Goal: Information Seeking & Learning: Learn about a topic

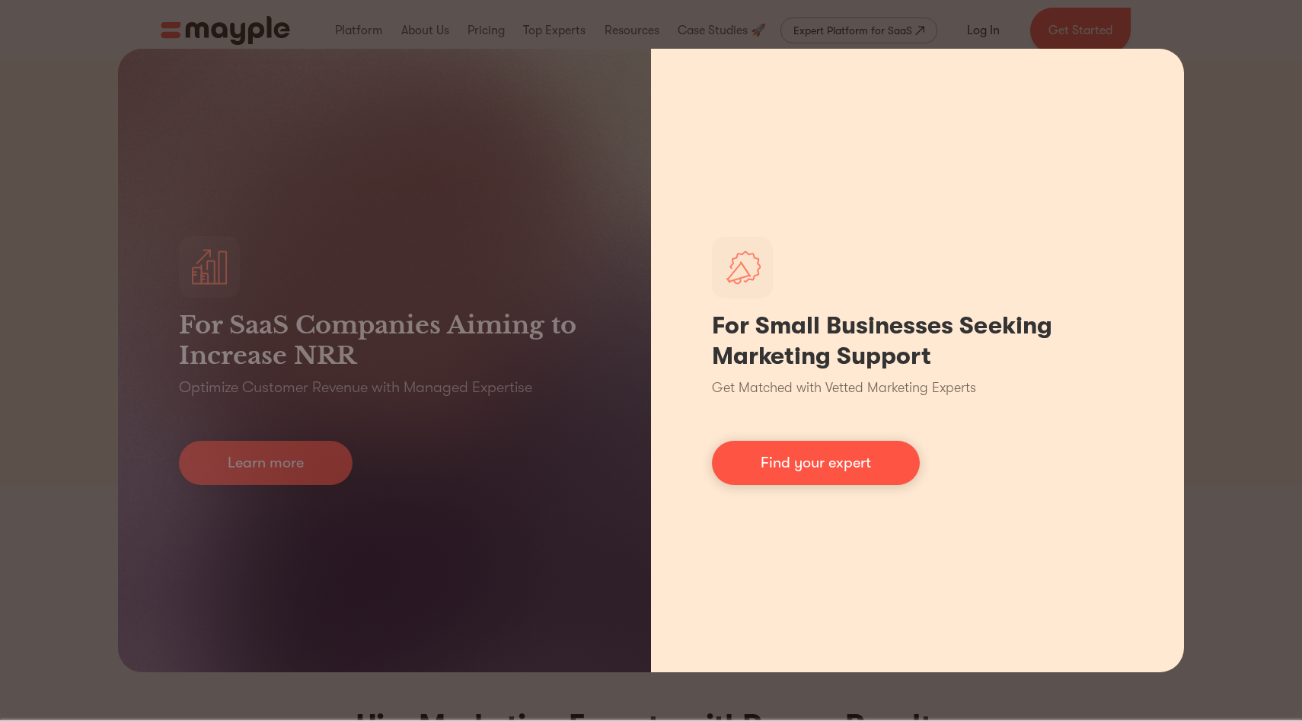
click at [829, 391] on p "Get Matched with Vetted Marketing Experts" at bounding box center [844, 388] width 264 height 21
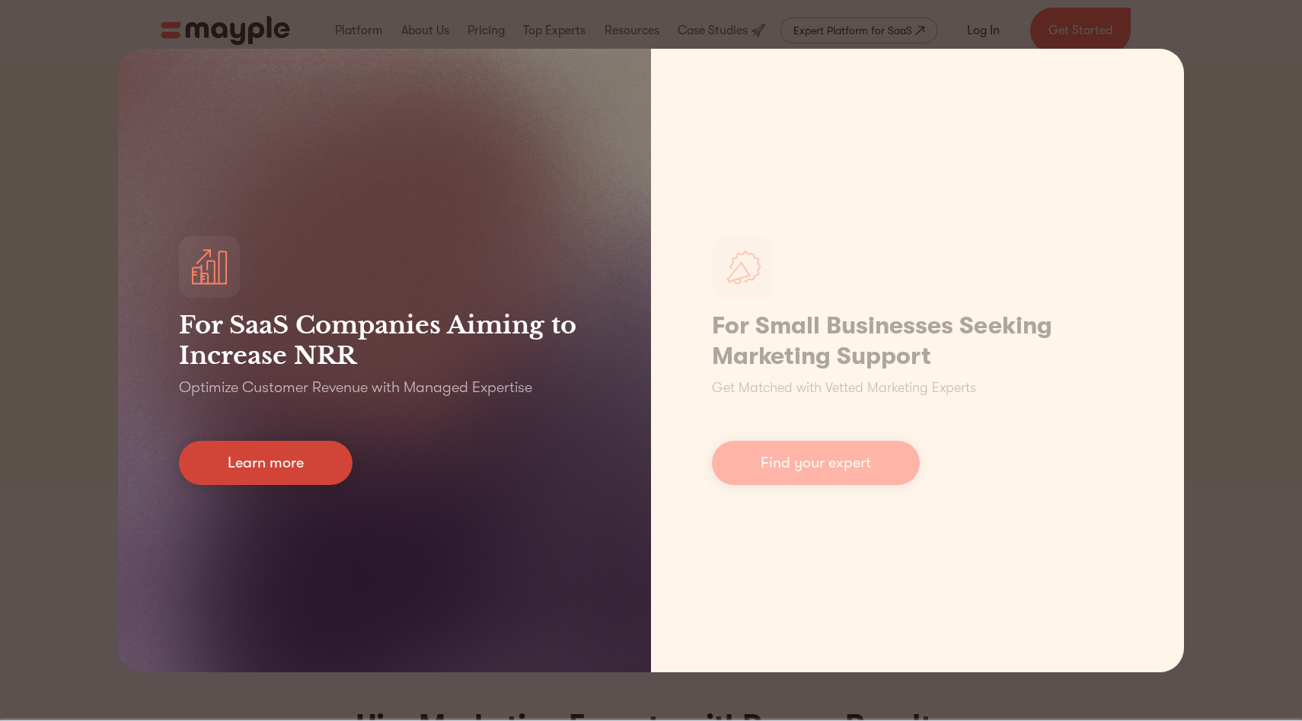
click at [261, 474] on link "Learn more" at bounding box center [266, 463] width 174 height 44
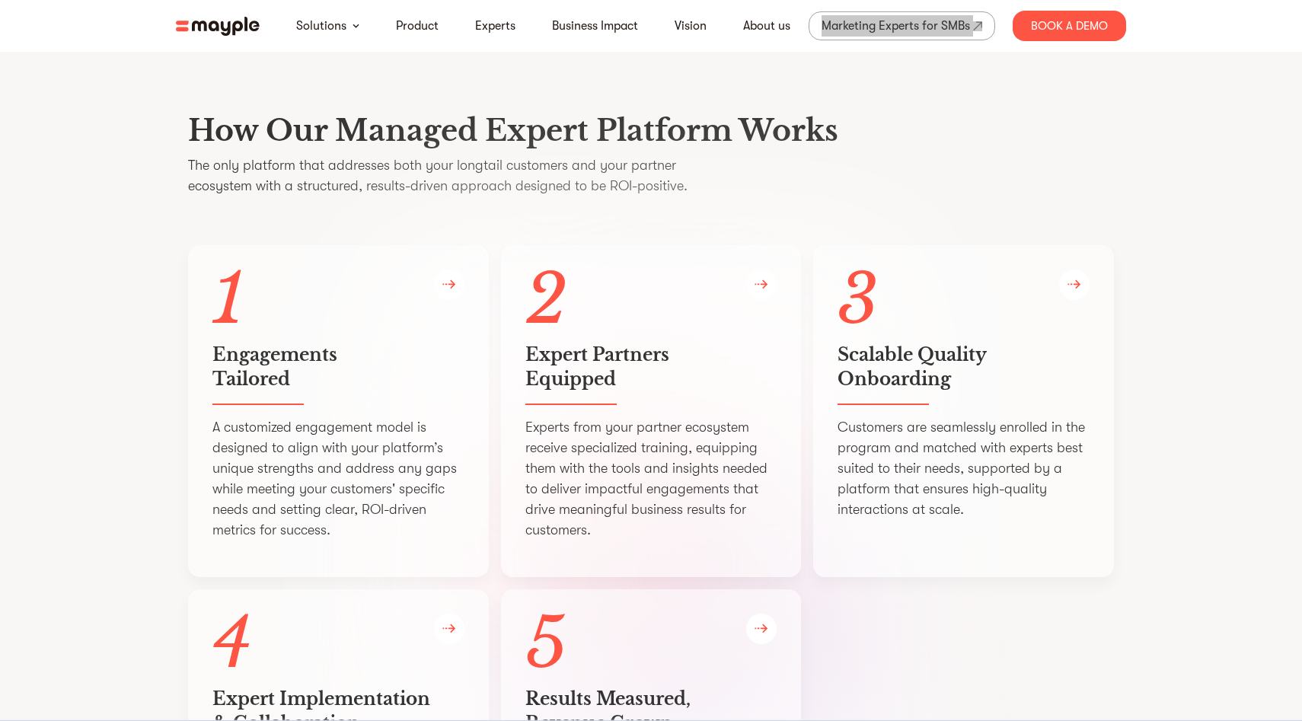
scroll to position [2823, 0]
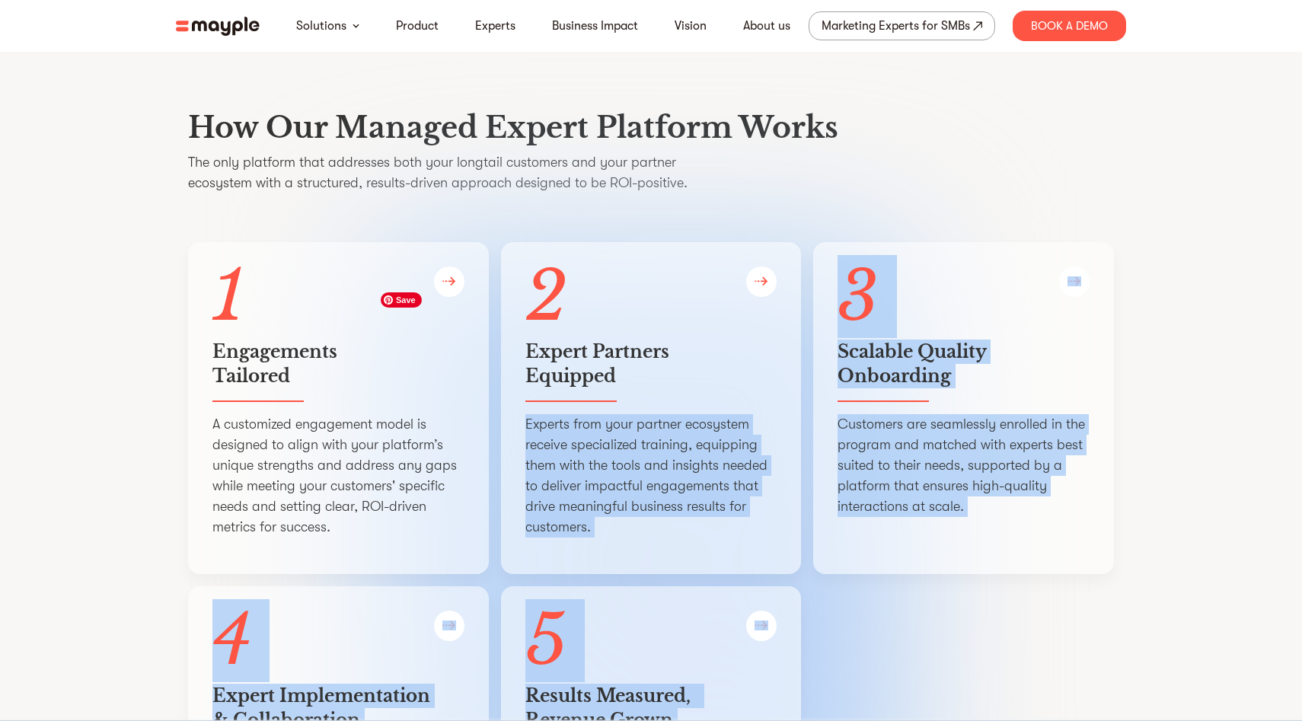
drag, startPoint x: 522, startPoint y: 473, endPoint x: 811, endPoint y: 474, distance: 288.7
click at [811, 474] on div "1 Engagements   Tailored A customized engagement model is designed to align wit…" at bounding box center [651, 580] width 926 height 676
click at [749, 388] on h5 "Expert Partners   Equipped" at bounding box center [652, 364] width 252 height 49
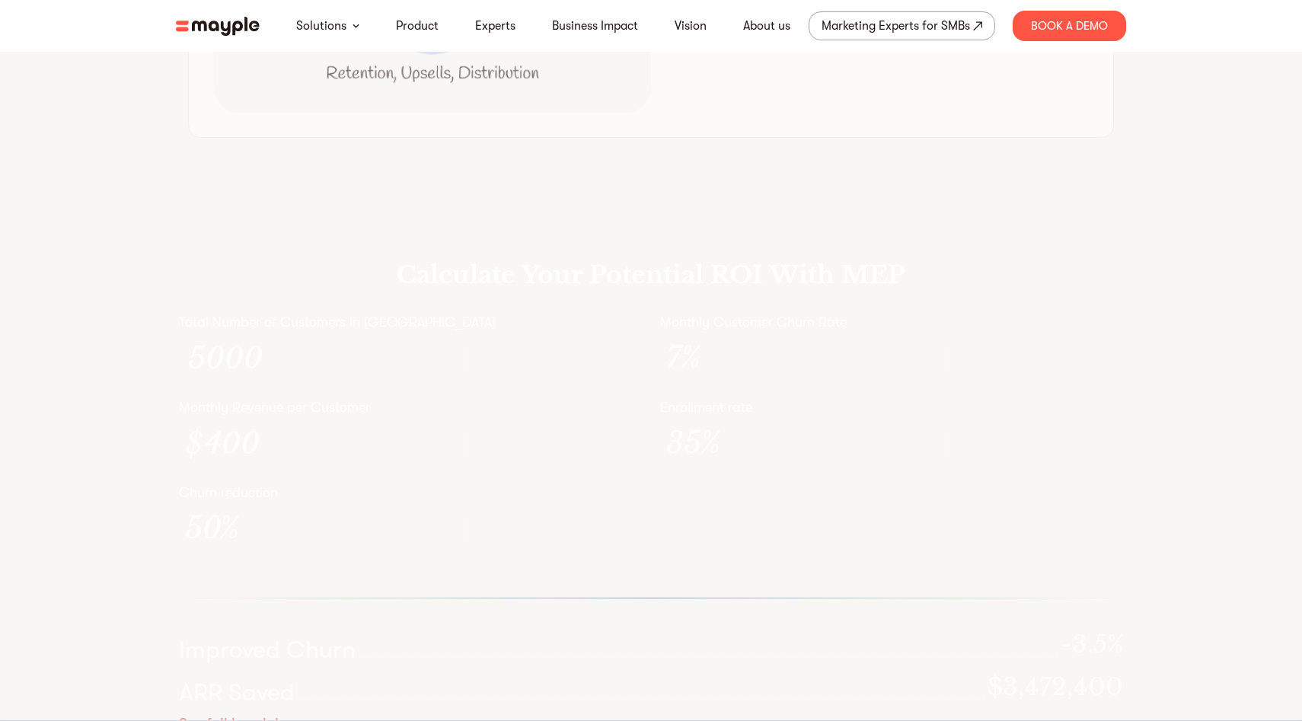
scroll to position [4331, 0]
click at [439, 482] on div "$ 400" at bounding box center [324, 460] width 290 height 43
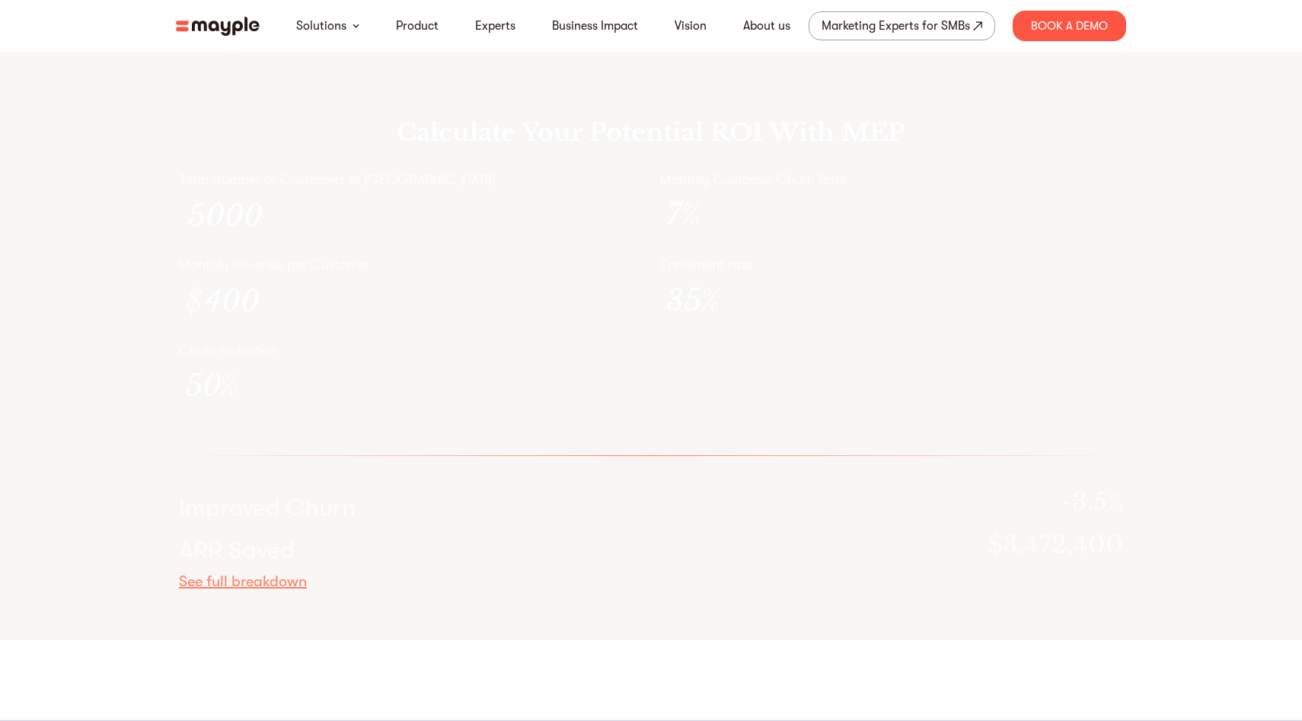
scroll to position [4500, 0]
click at [289, 582] on div "See full breakdown" at bounding box center [651, 572] width 944 height 20
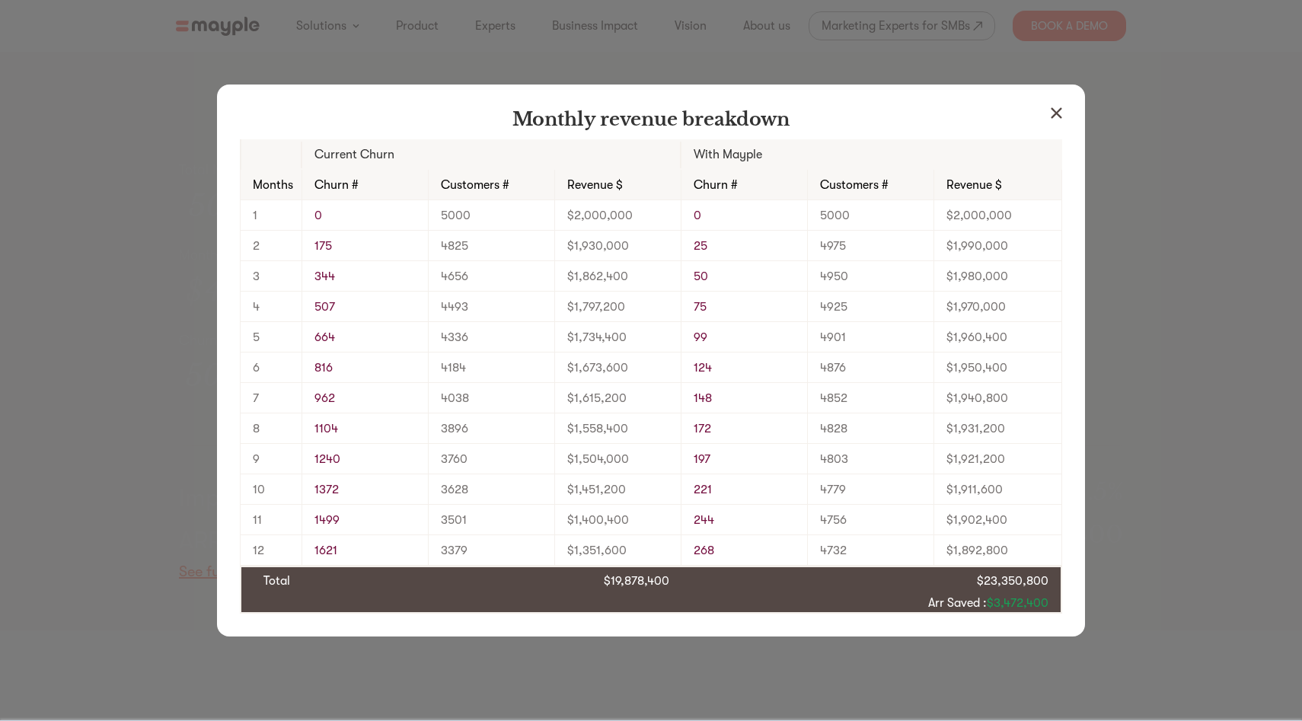
click at [1059, 113] on img at bounding box center [1056, 112] width 11 height 11
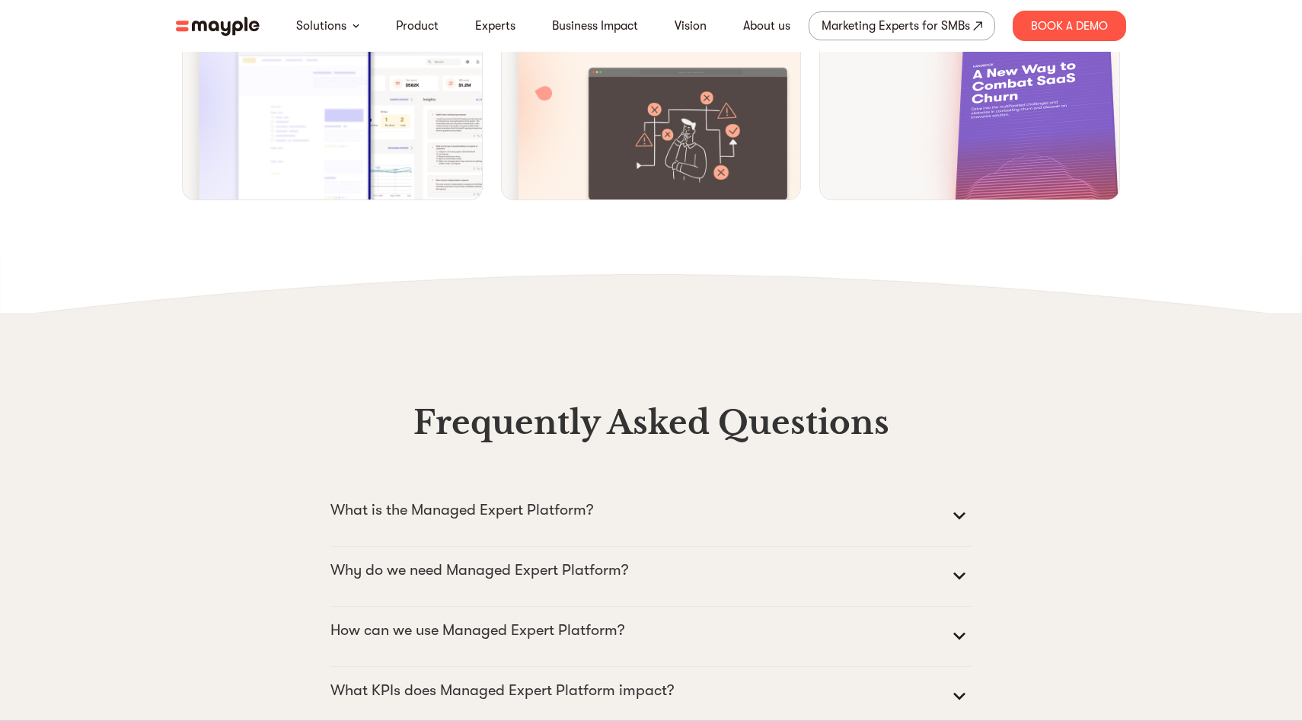
scroll to position [6478, 0]
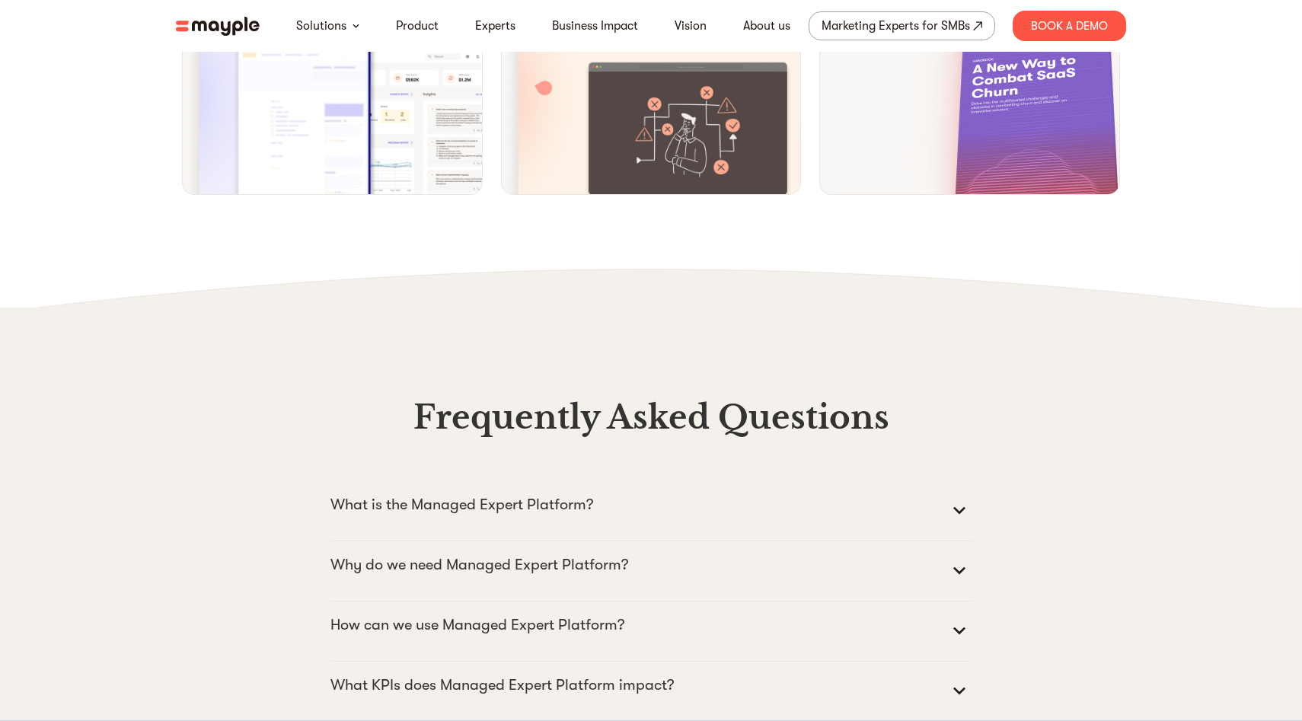
click at [960, 523] on icon at bounding box center [959, 511] width 24 height 24
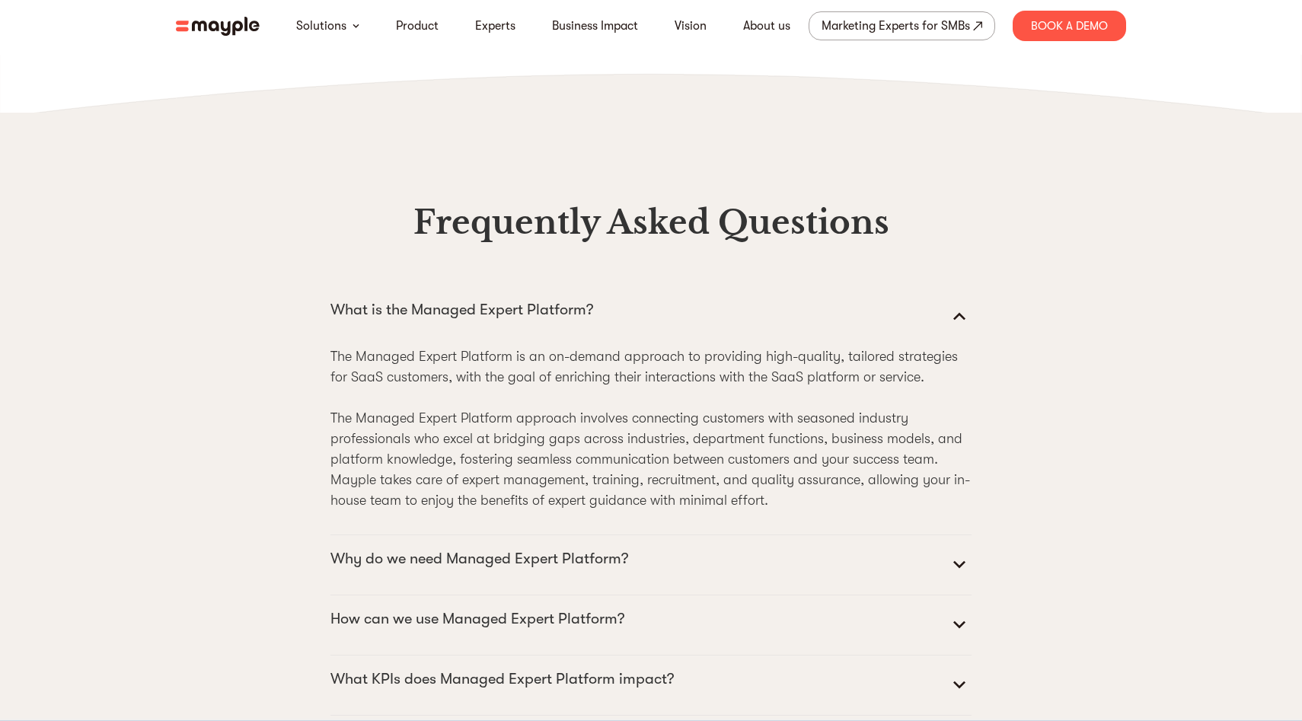
scroll to position [6674, 0]
click at [947, 577] on icon at bounding box center [959, 564] width 24 height 24
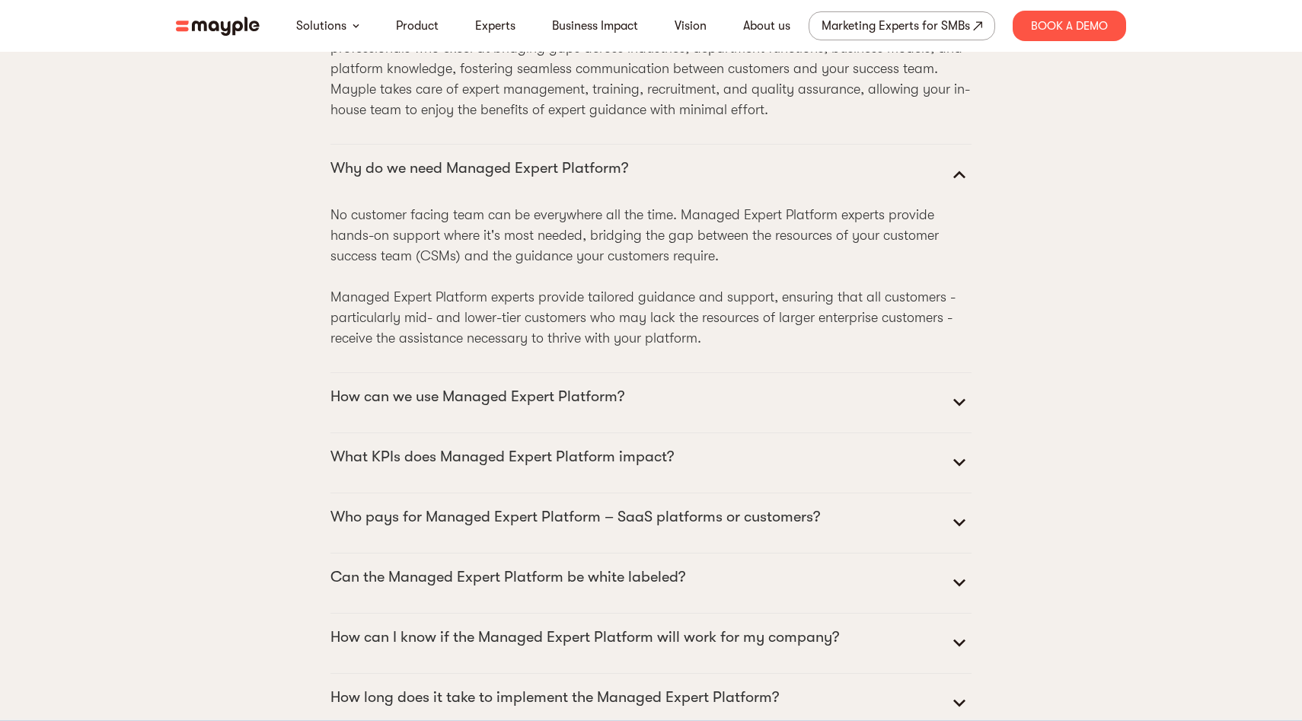
scroll to position [7070, 0]
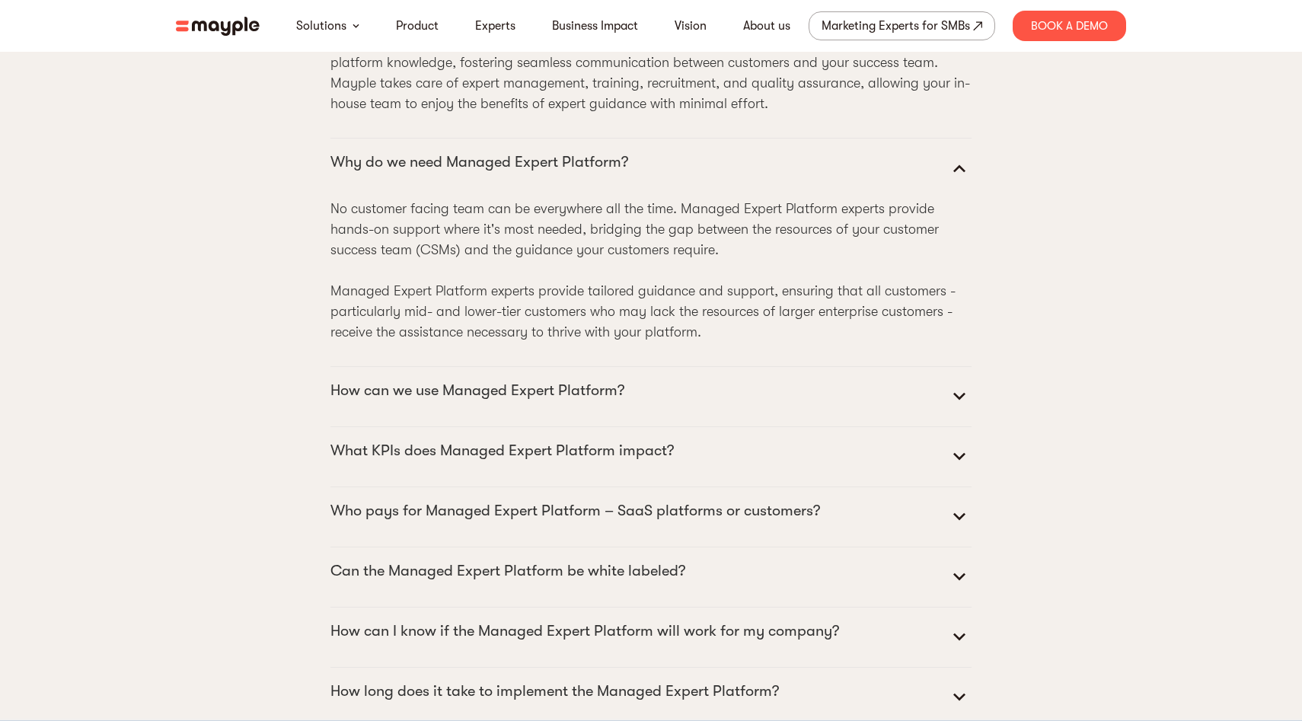
click at [956, 401] on icon at bounding box center [960, 397] width 12 height 8
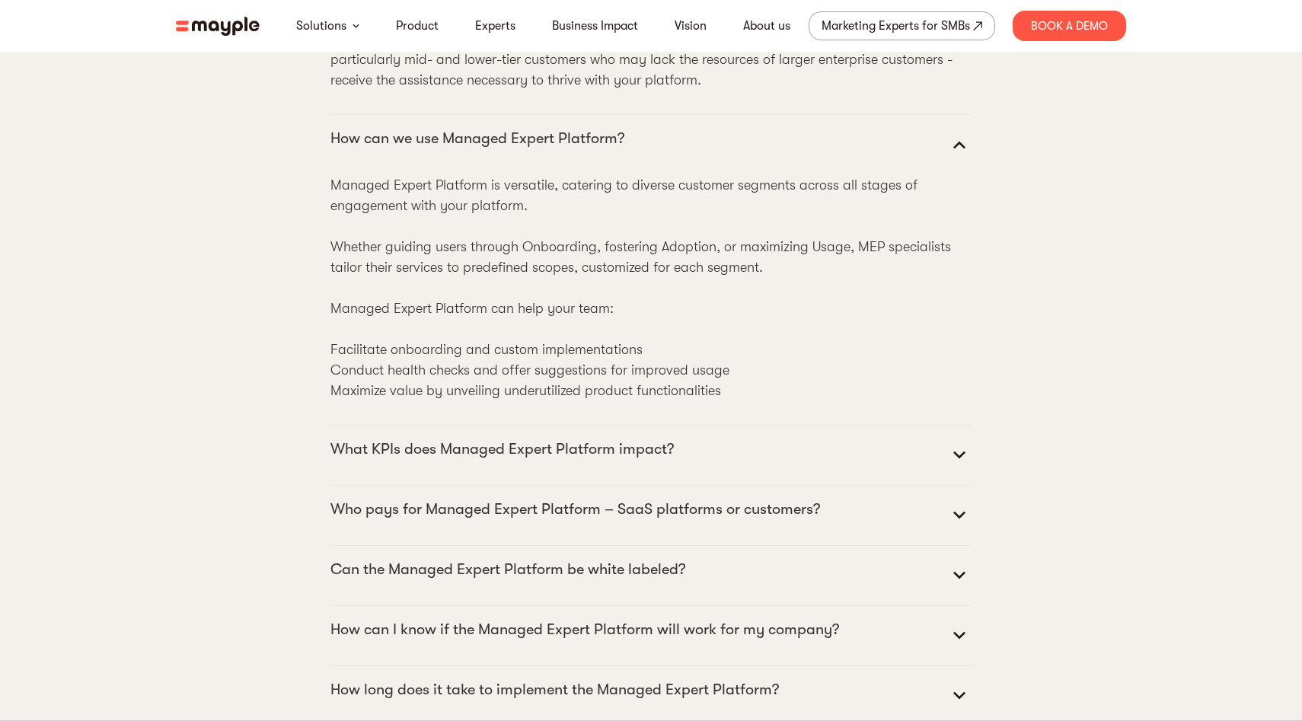
scroll to position [7326, 0]
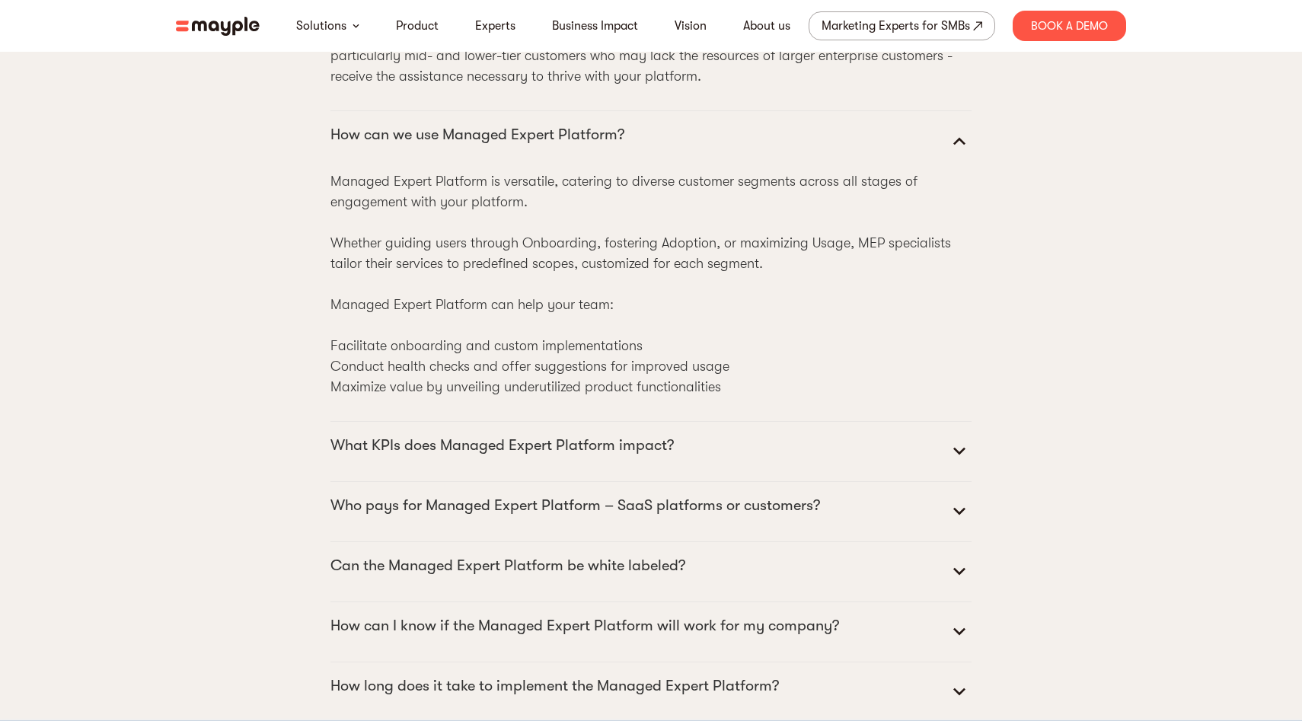
click at [955, 464] on icon at bounding box center [959, 451] width 24 height 24
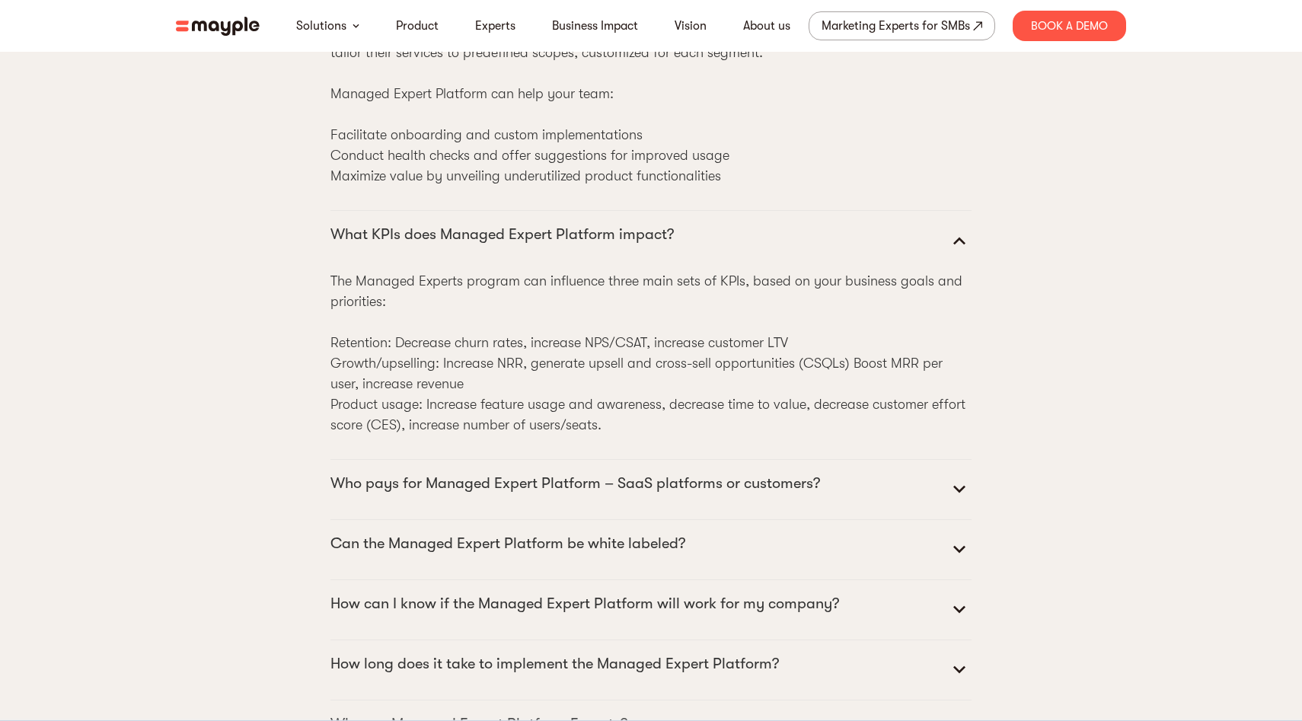
scroll to position [7539, 0]
click at [963, 500] on icon at bounding box center [959, 487] width 24 height 24
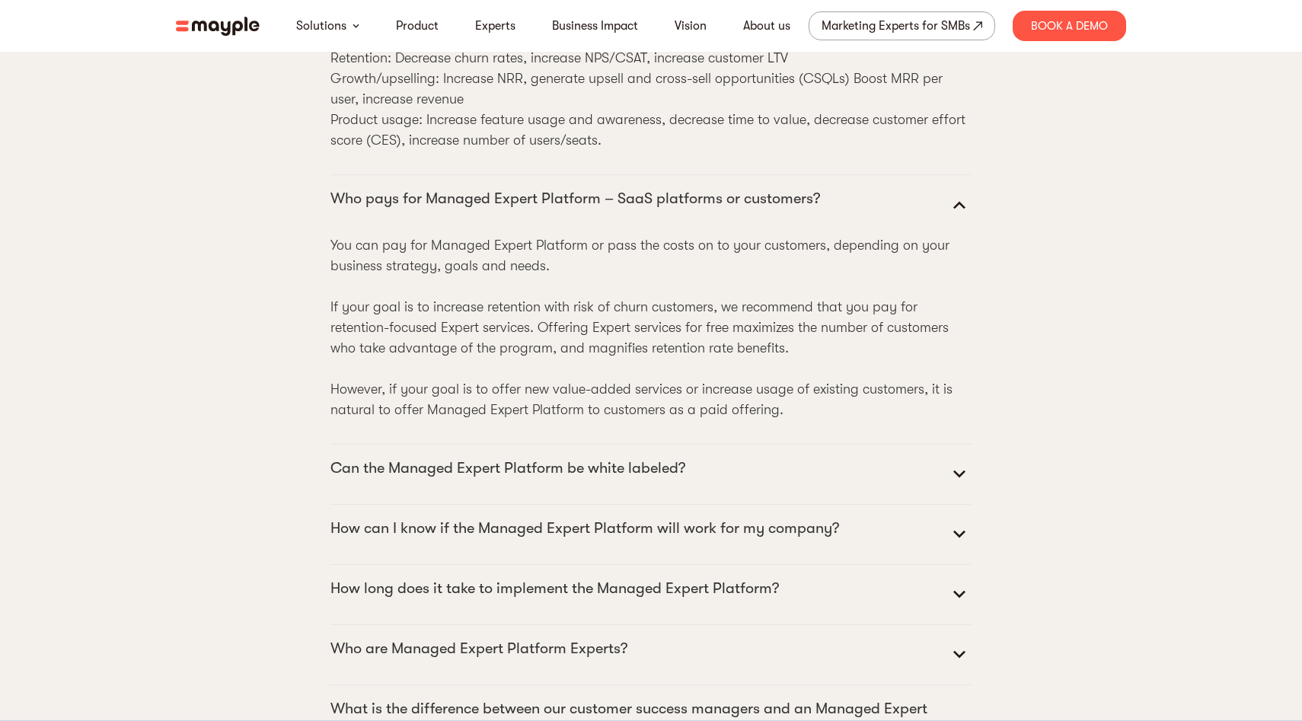
scroll to position [7824, 0]
click at [967, 484] on icon at bounding box center [959, 472] width 24 height 24
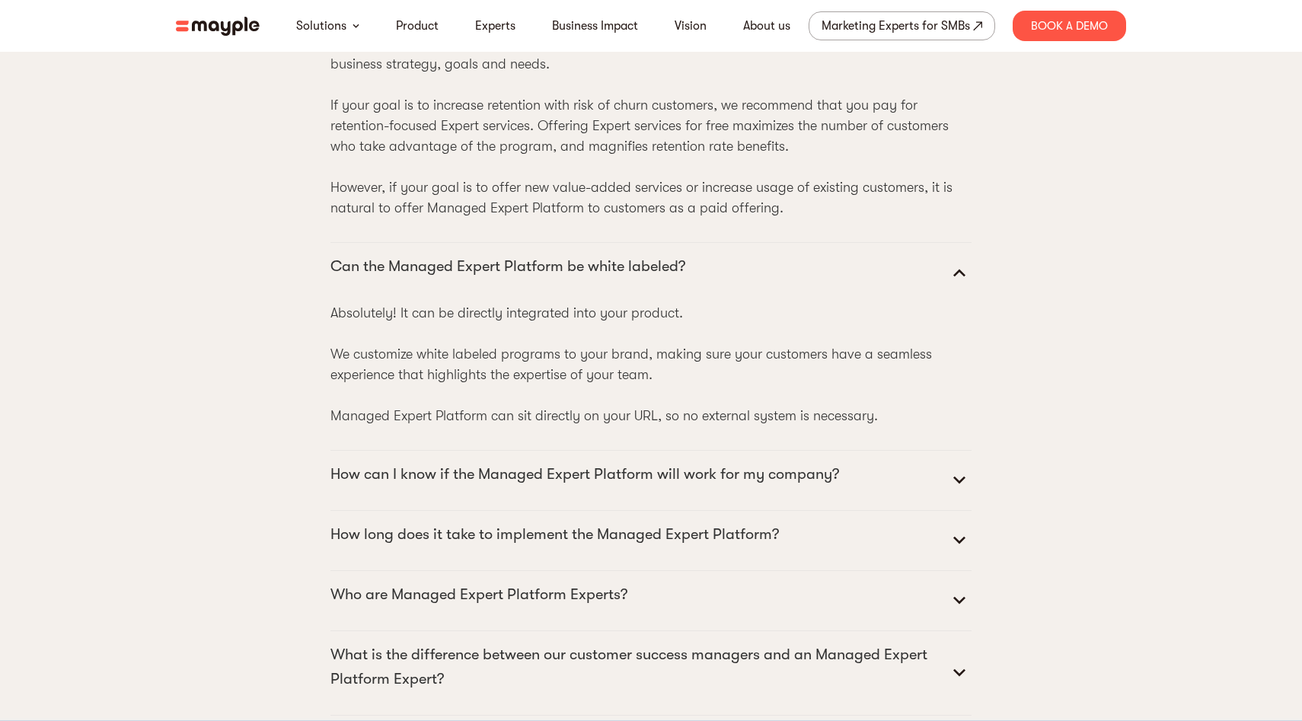
scroll to position [8033, 0]
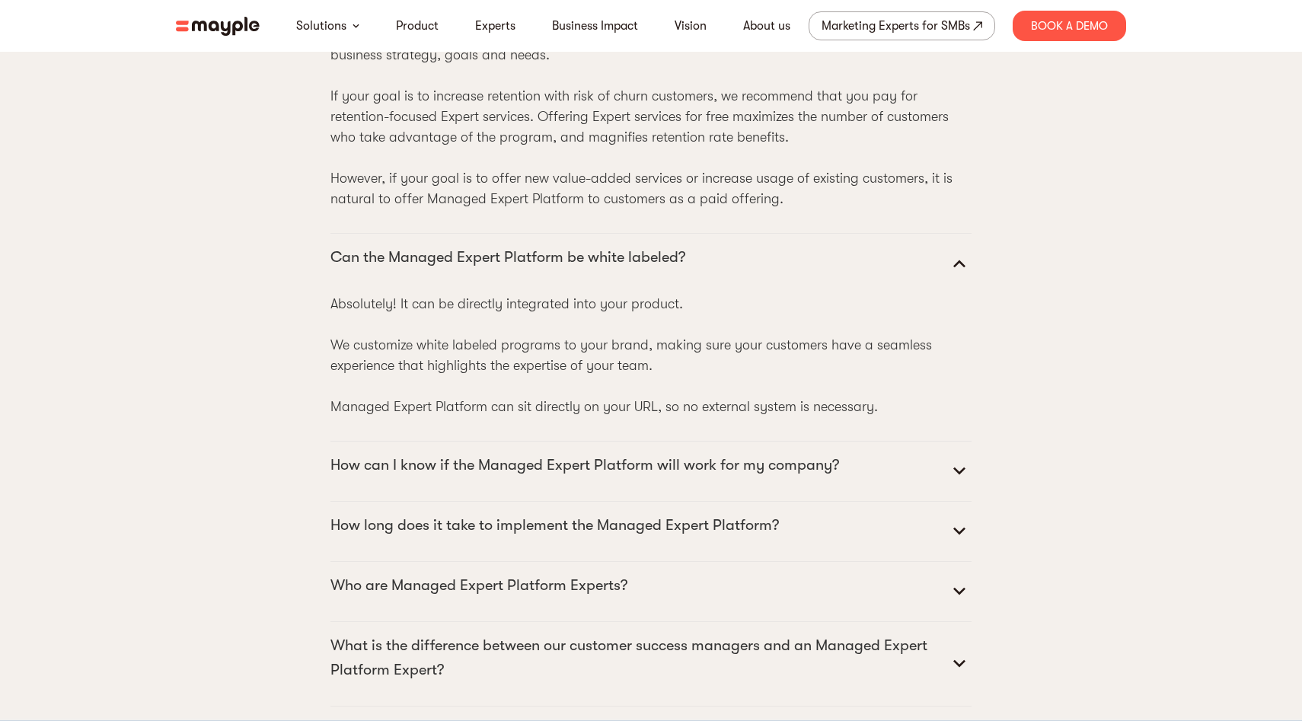
click at [955, 475] on icon at bounding box center [960, 472] width 12 height 8
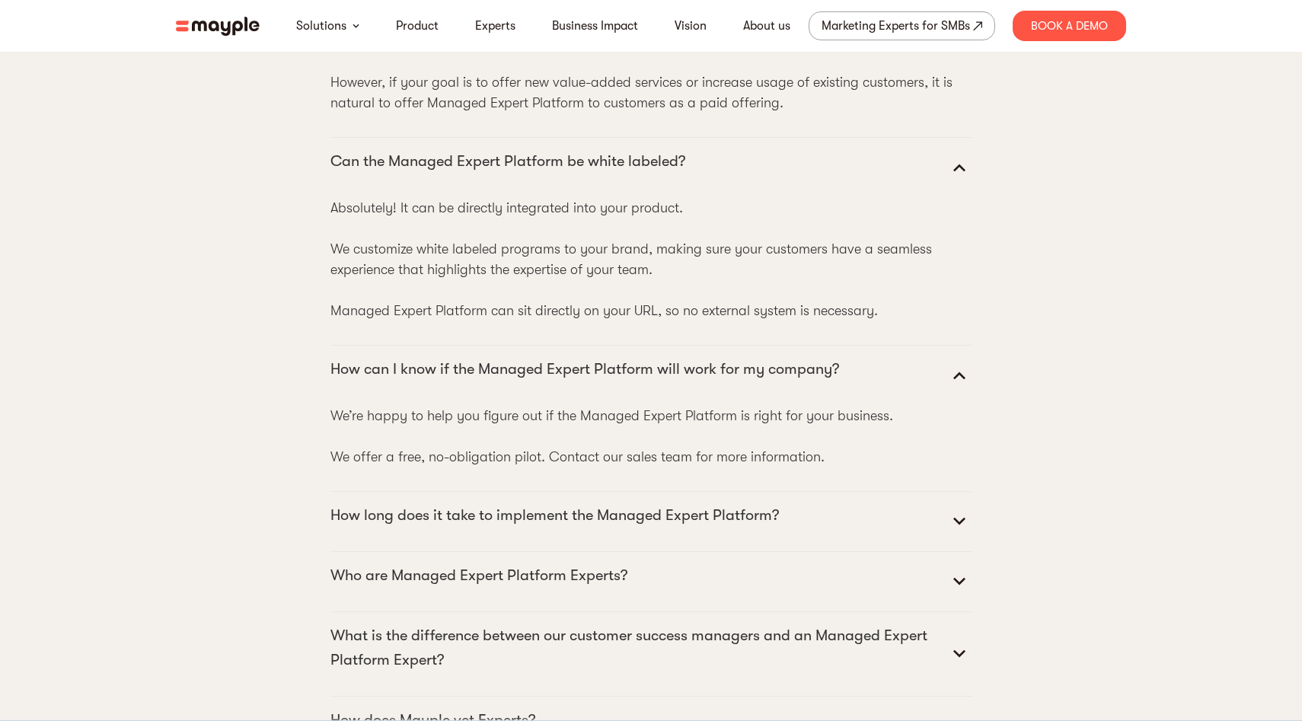
scroll to position [8129, 0]
click at [957, 533] on icon at bounding box center [959, 521] width 24 height 24
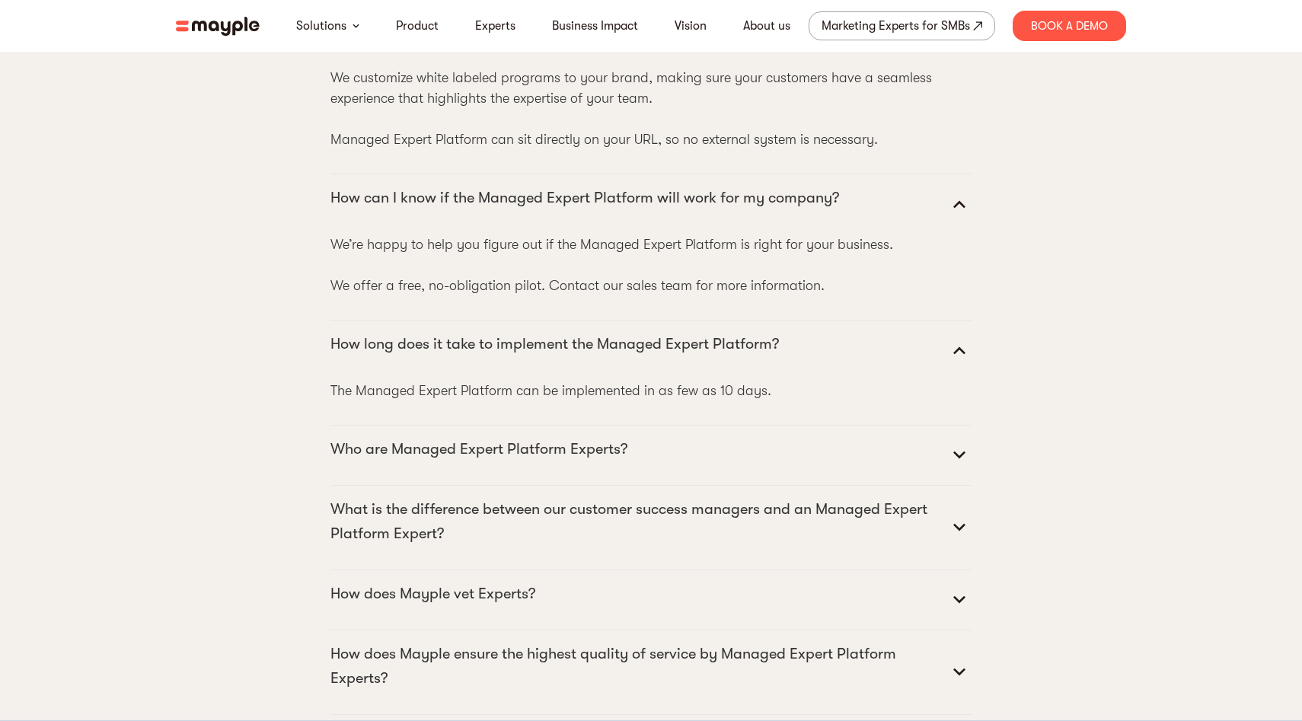
scroll to position [8303, 0]
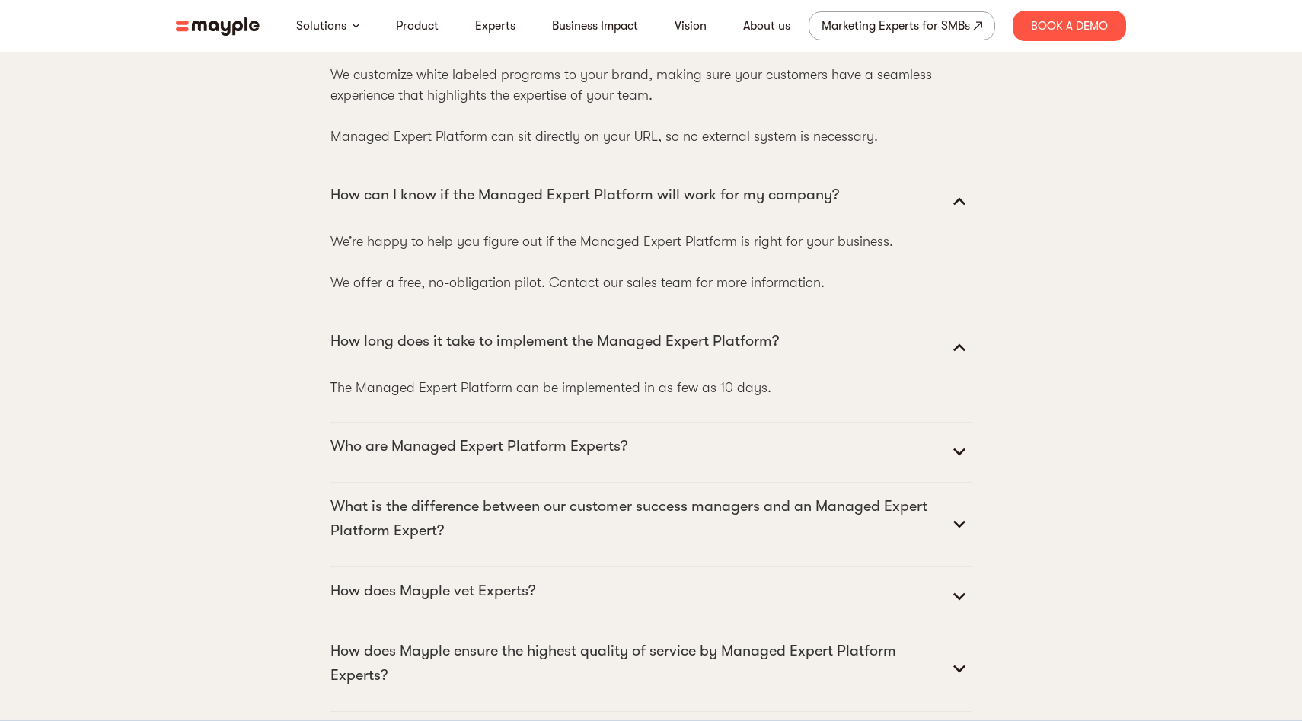
click at [958, 456] on icon at bounding box center [960, 453] width 12 height 8
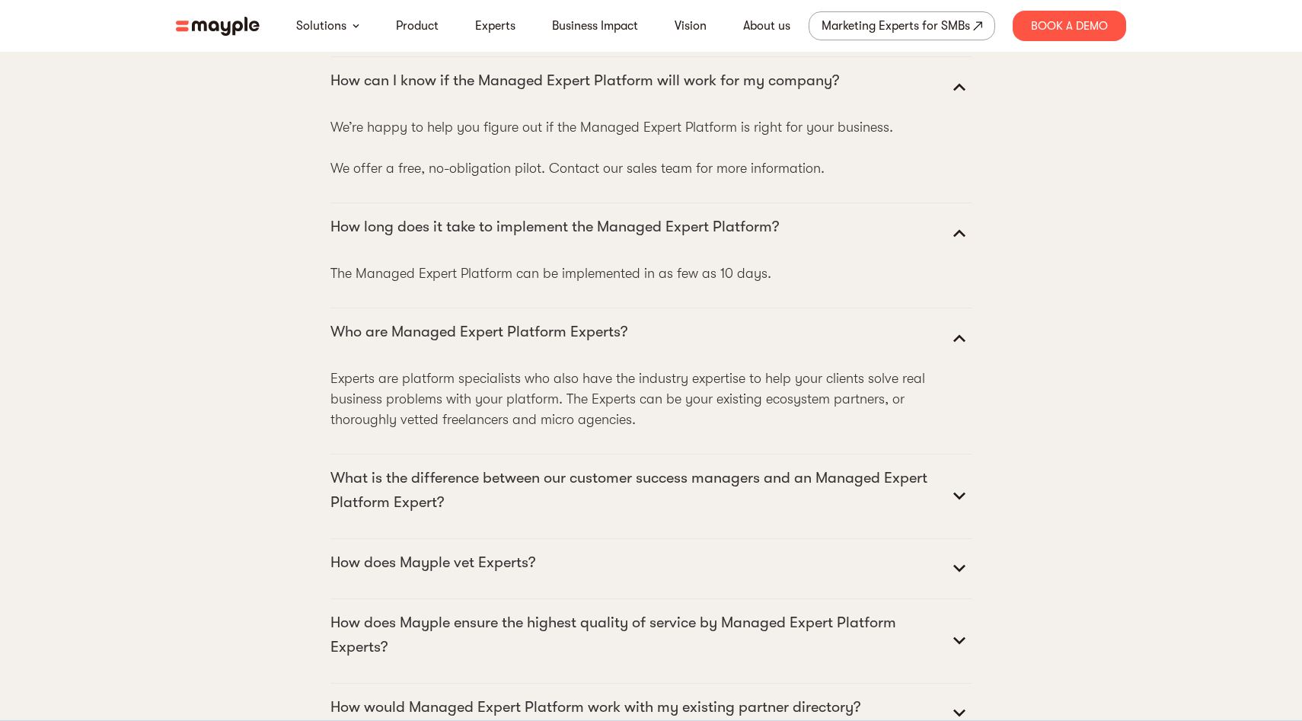
scroll to position [8423, 0]
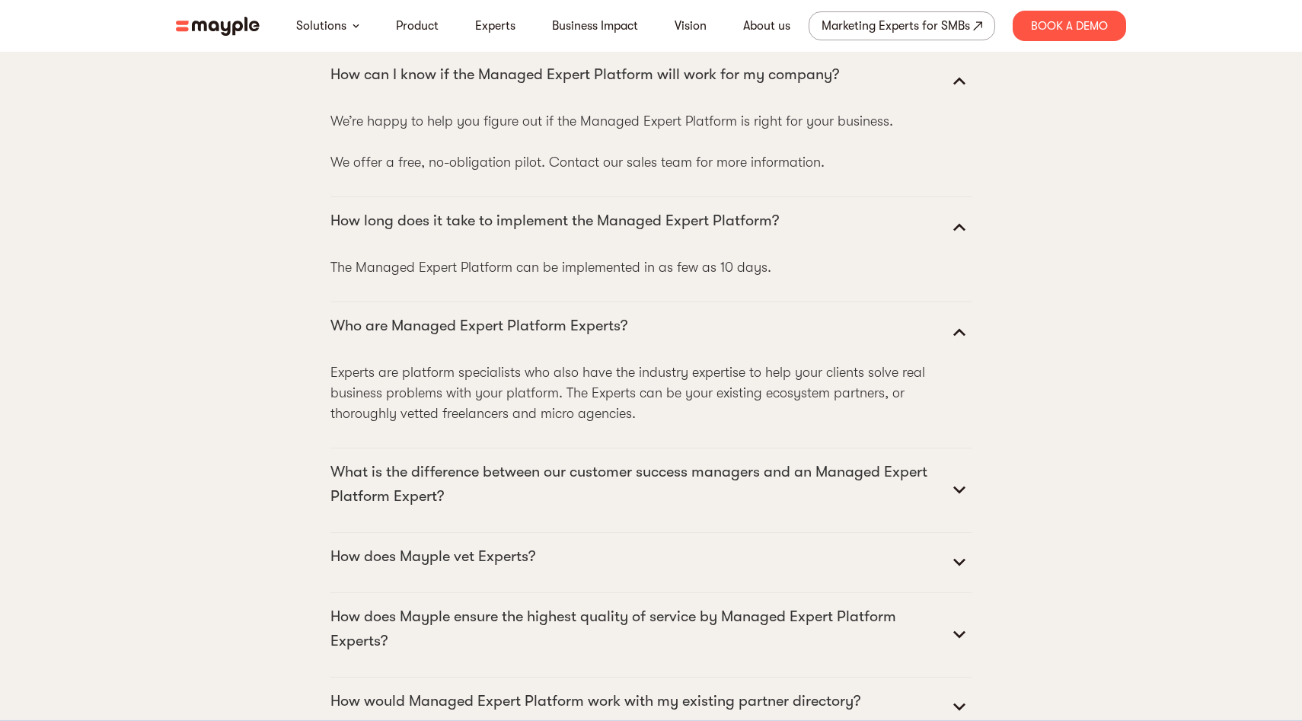
click at [954, 494] on icon at bounding box center [960, 491] width 12 height 8
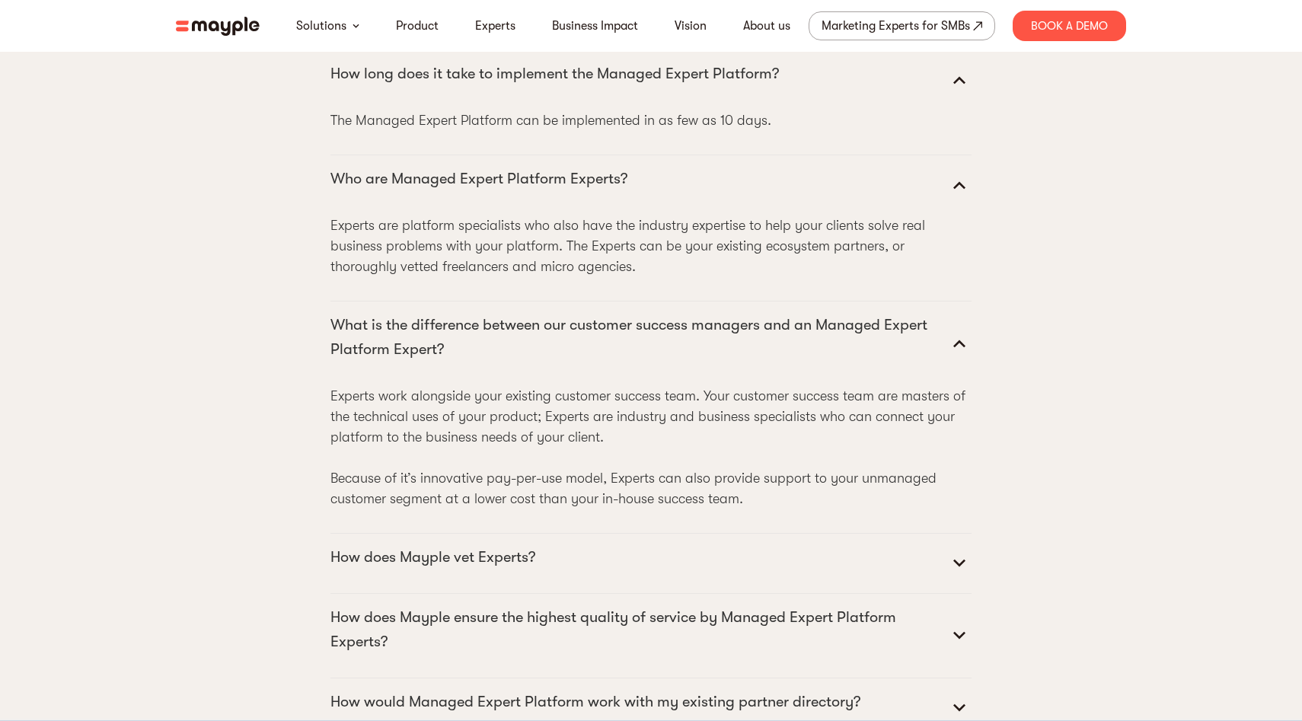
scroll to position [8572, 0]
click at [959, 566] on icon at bounding box center [960, 562] width 12 height 8
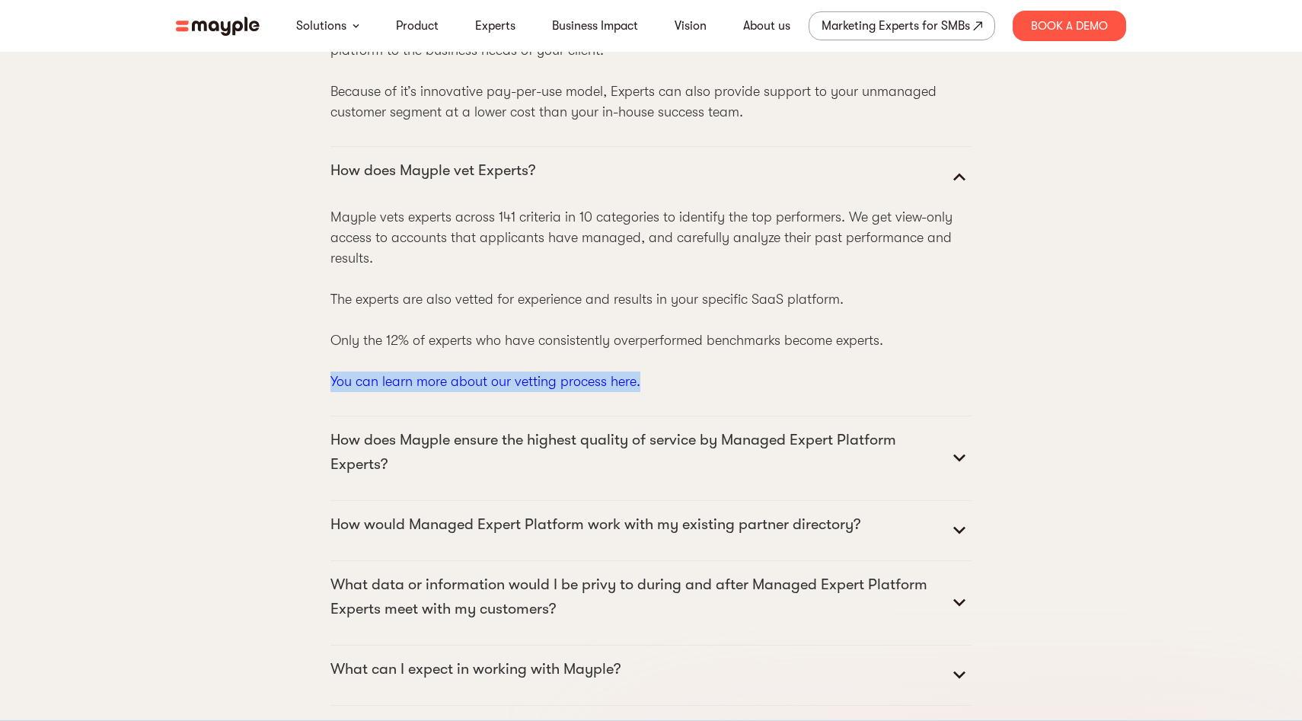
scroll to position [8958, 0]
click at [966, 542] on icon at bounding box center [959, 530] width 24 height 24
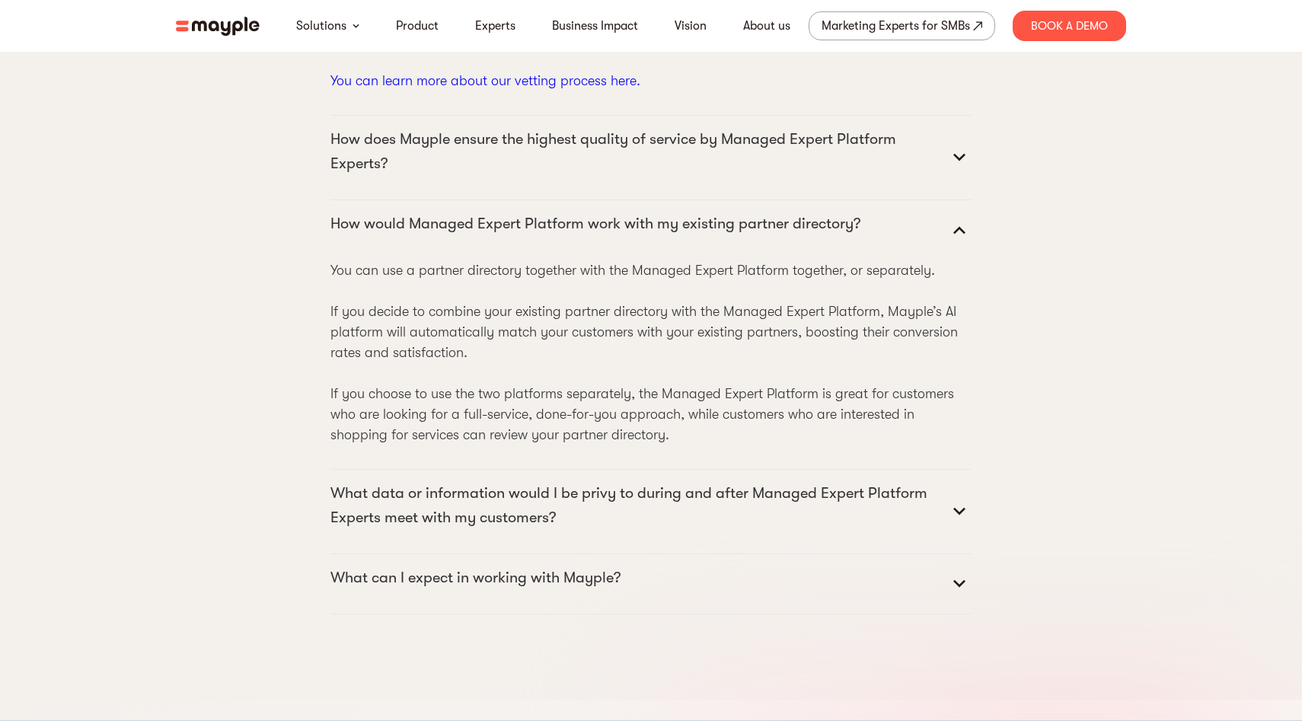
scroll to position [9260, 0]
click at [964, 522] on icon at bounding box center [959, 510] width 24 height 24
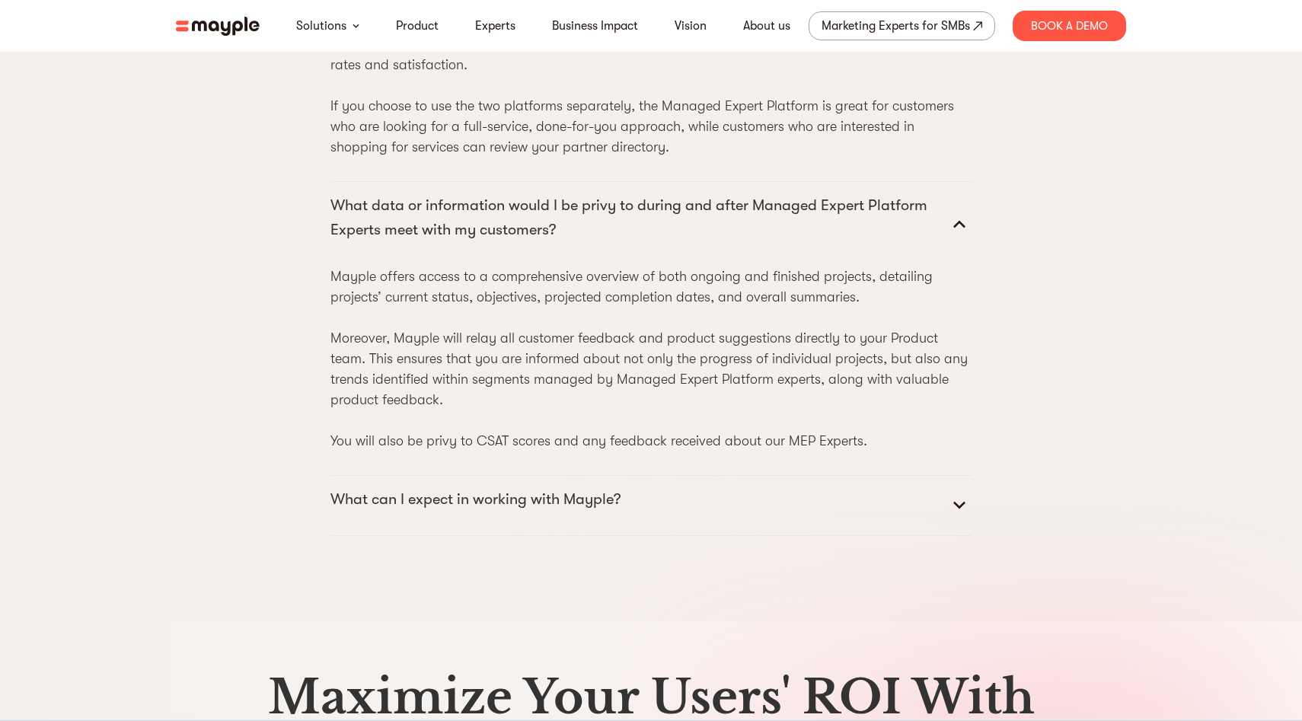
scroll to position [9547, 0]
click at [958, 517] on icon at bounding box center [959, 505] width 24 height 24
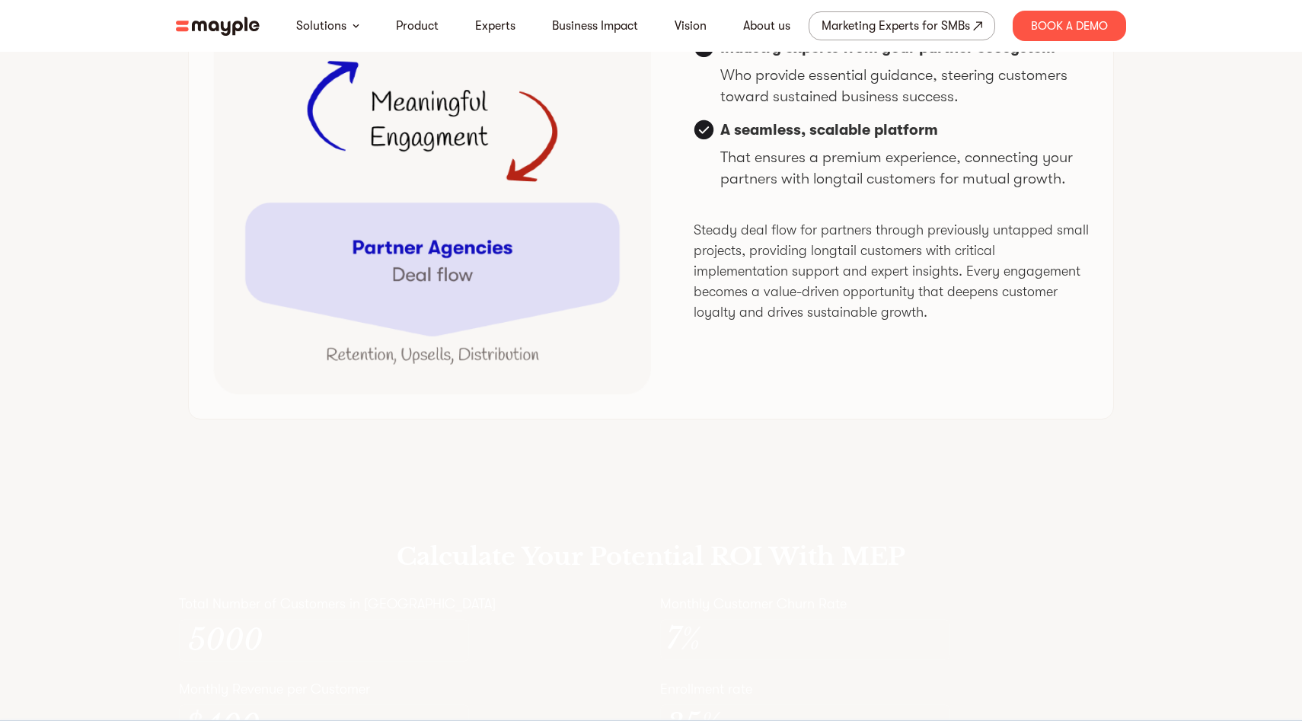
scroll to position [3984, 0]
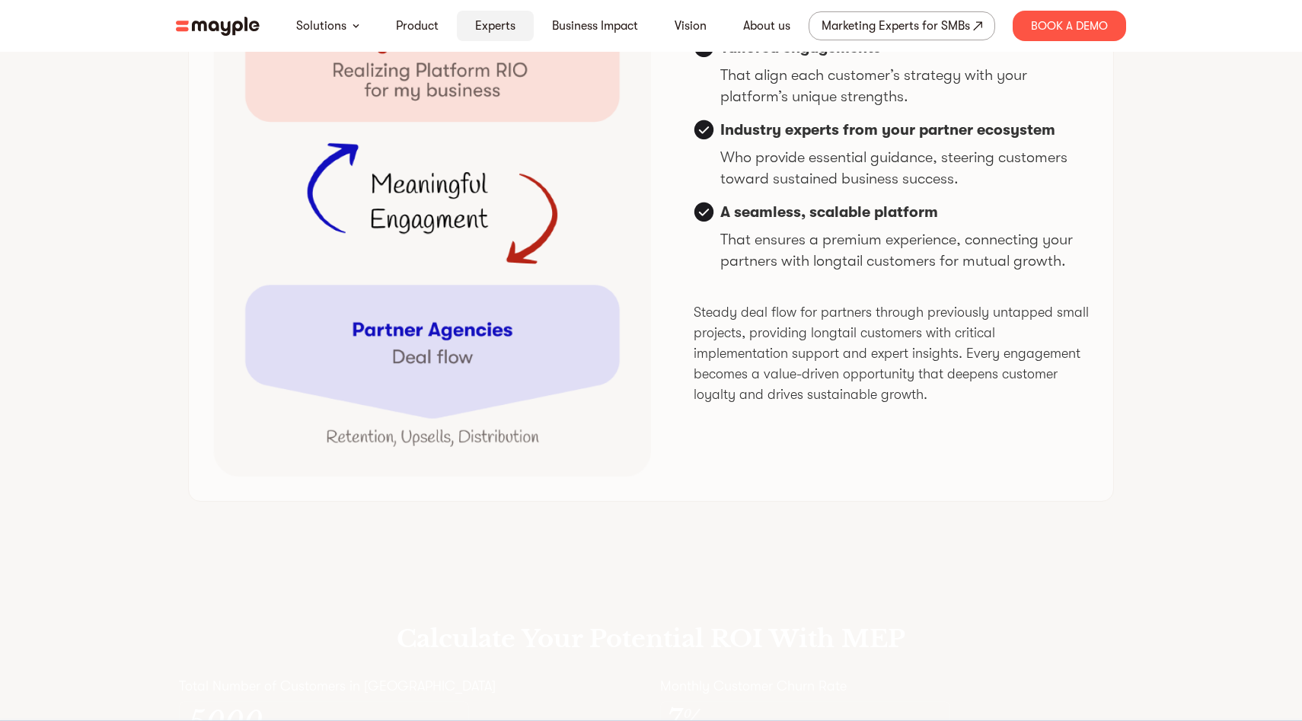
click at [493, 31] on link "Experts" at bounding box center [495, 26] width 40 height 18
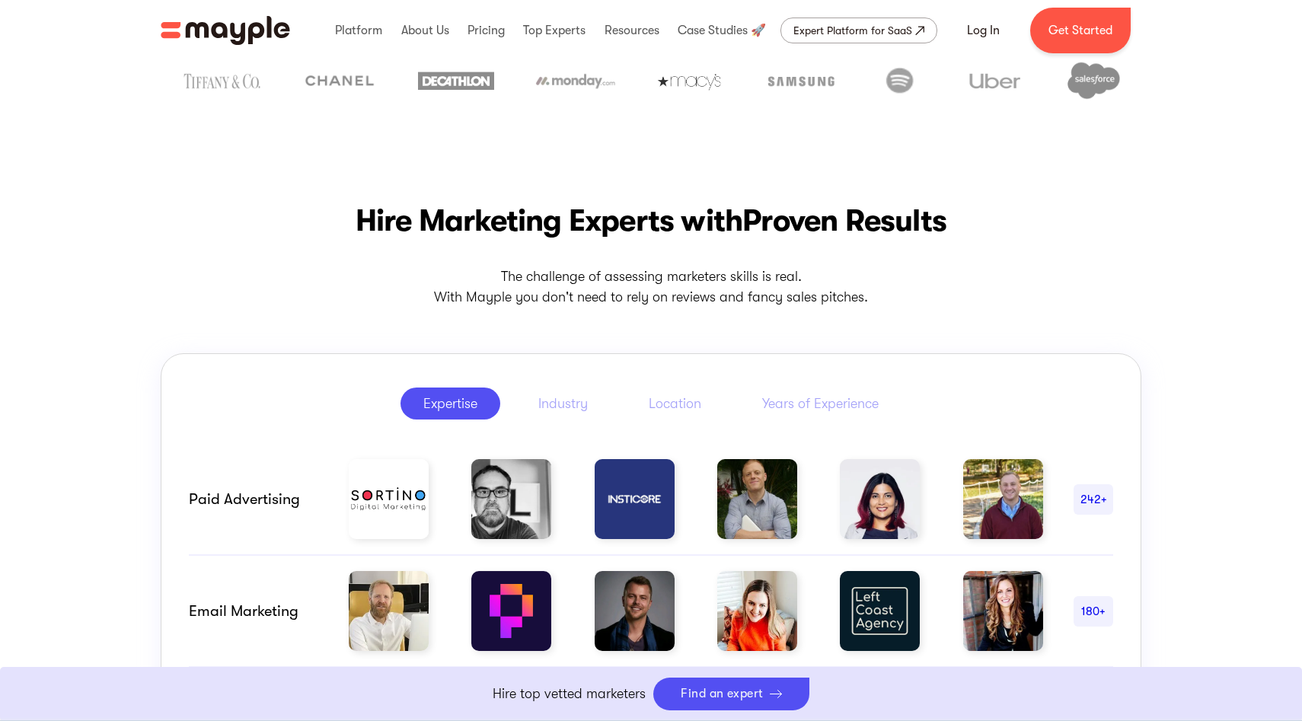
scroll to position [491, 0]
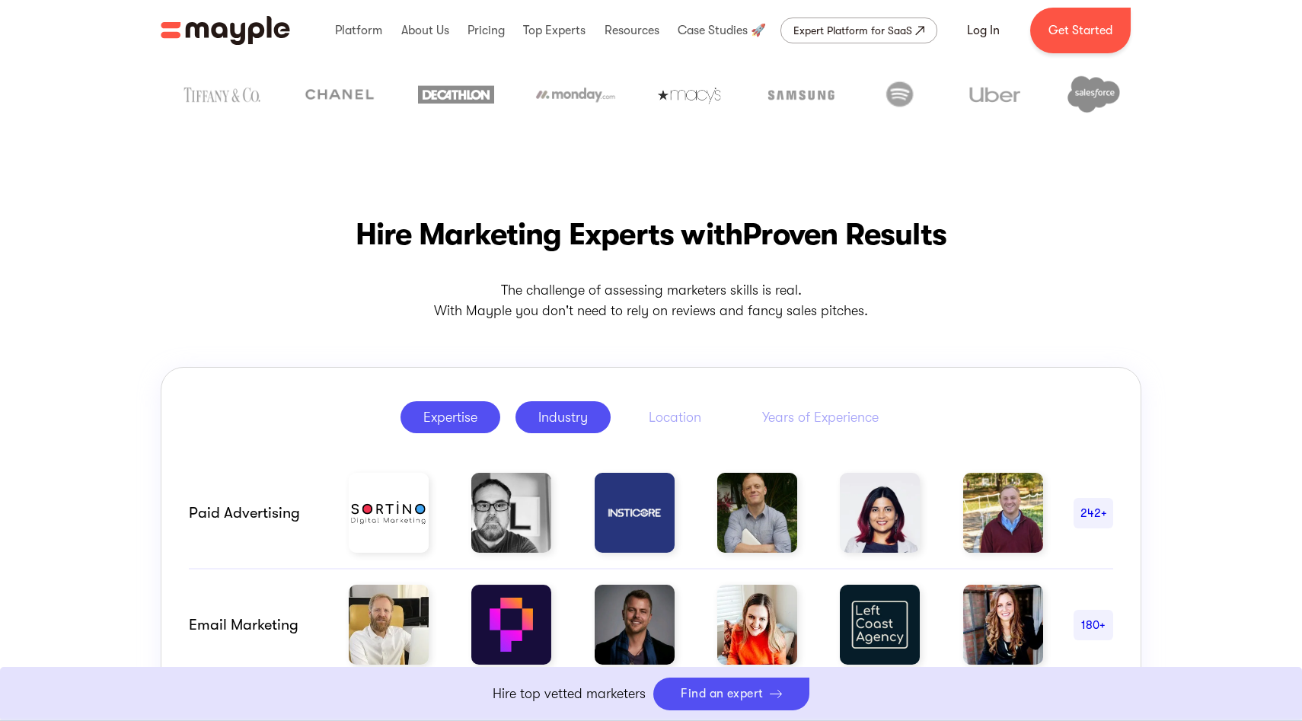
click at [572, 412] on div "Industry" at bounding box center [563, 417] width 50 height 18
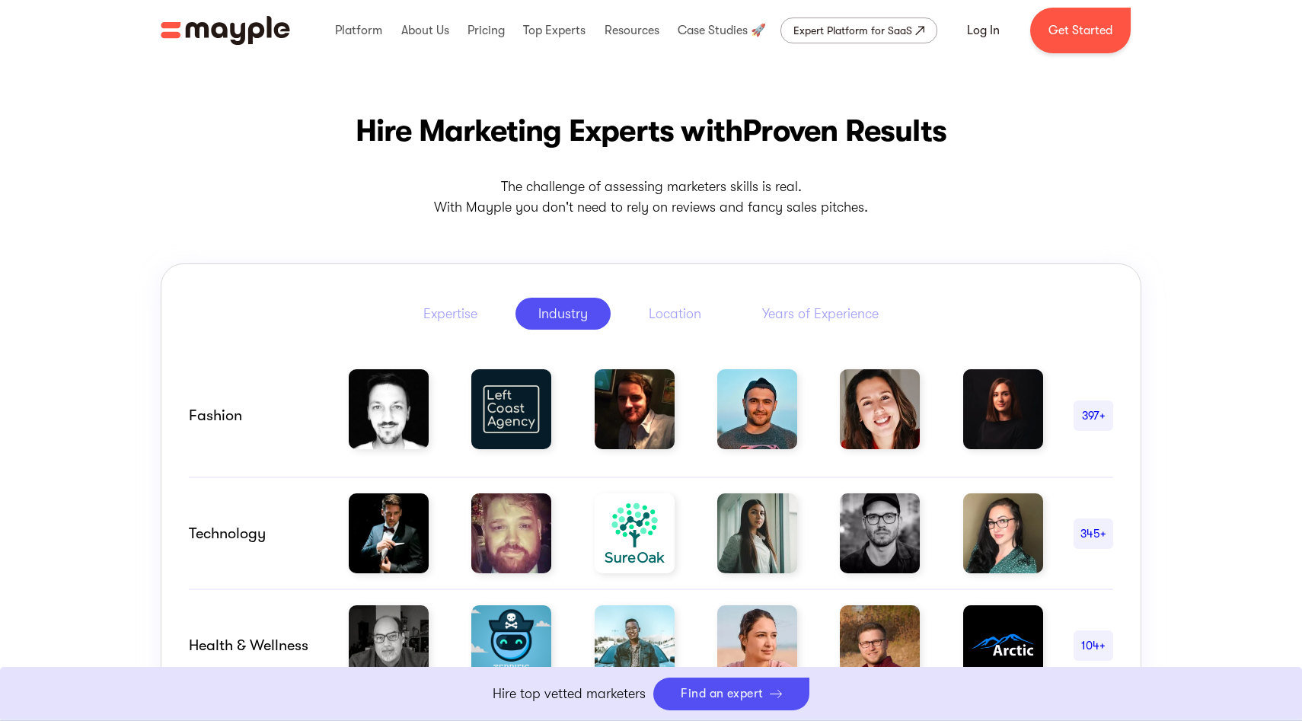
scroll to position [572, 0]
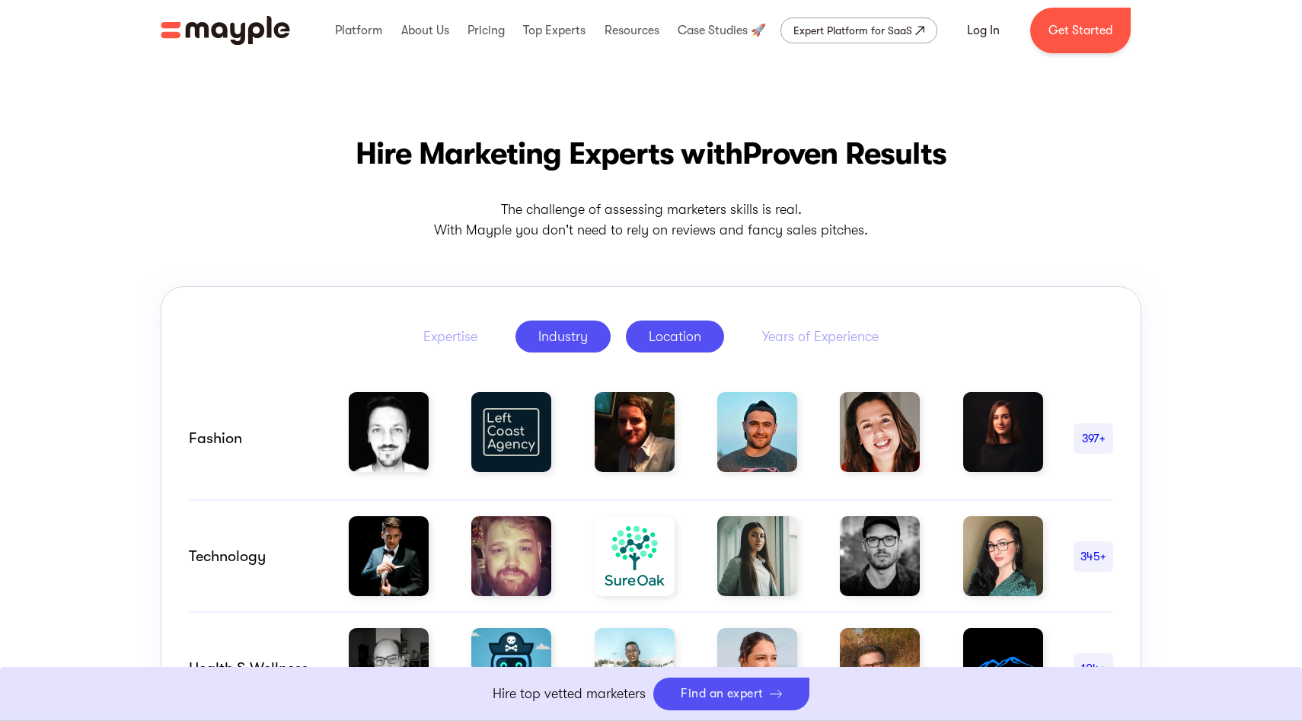
click at [677, 347] on link "Location" at bounding box center [675, 337] width 98 height 32
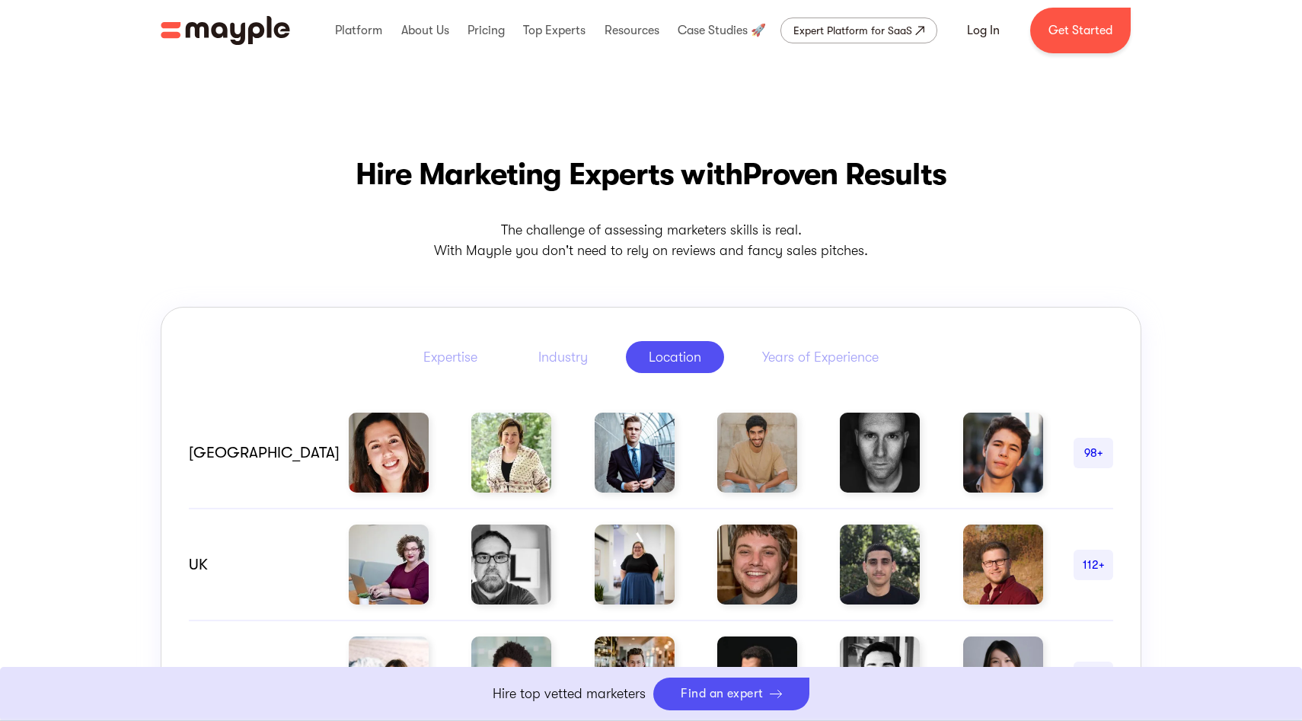
scroll to position [567, 0]
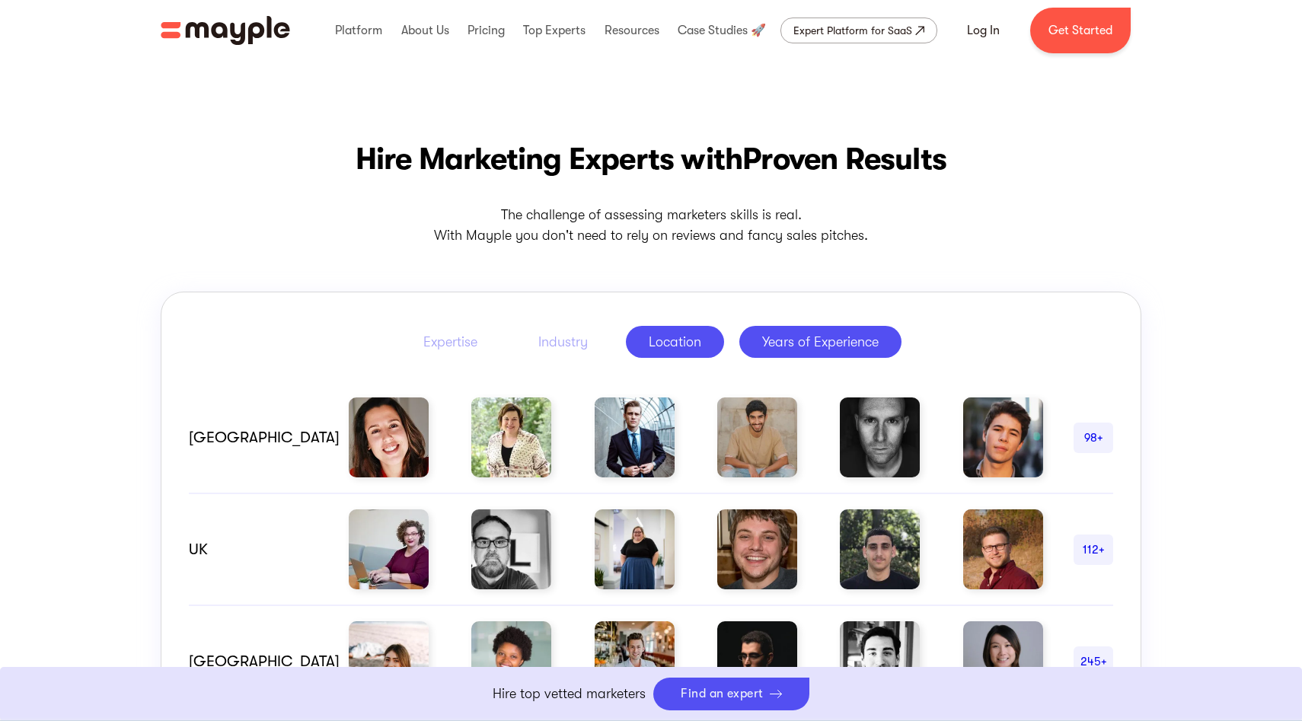
click at [823, 349] on div "Years of Experience" at bounding box center [820, 342] width 117 height 18
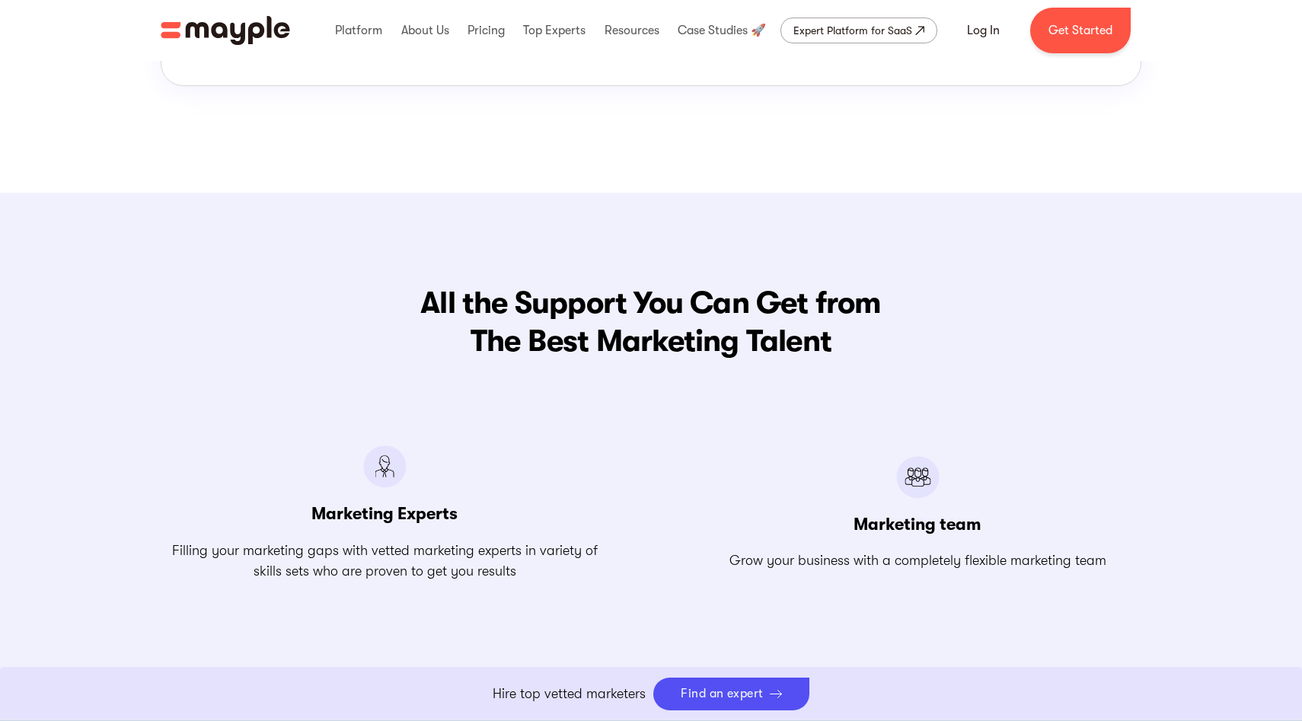
scroll to position [1567, 0]
click at [700, 700] on link "Boost Your eCommerce Business Mayple's in your corner to help you make the righ…" at bounding box center [651, 694] width 1302 height 54
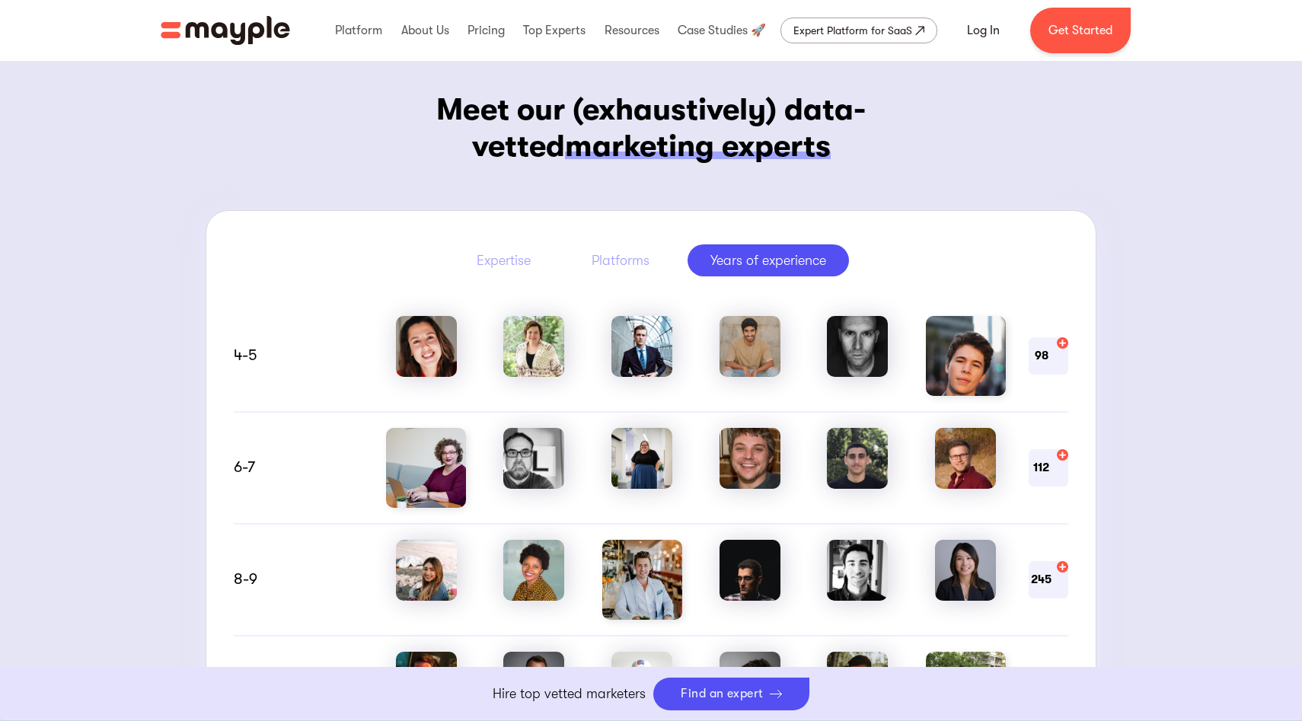
scroll to position [896, 0]
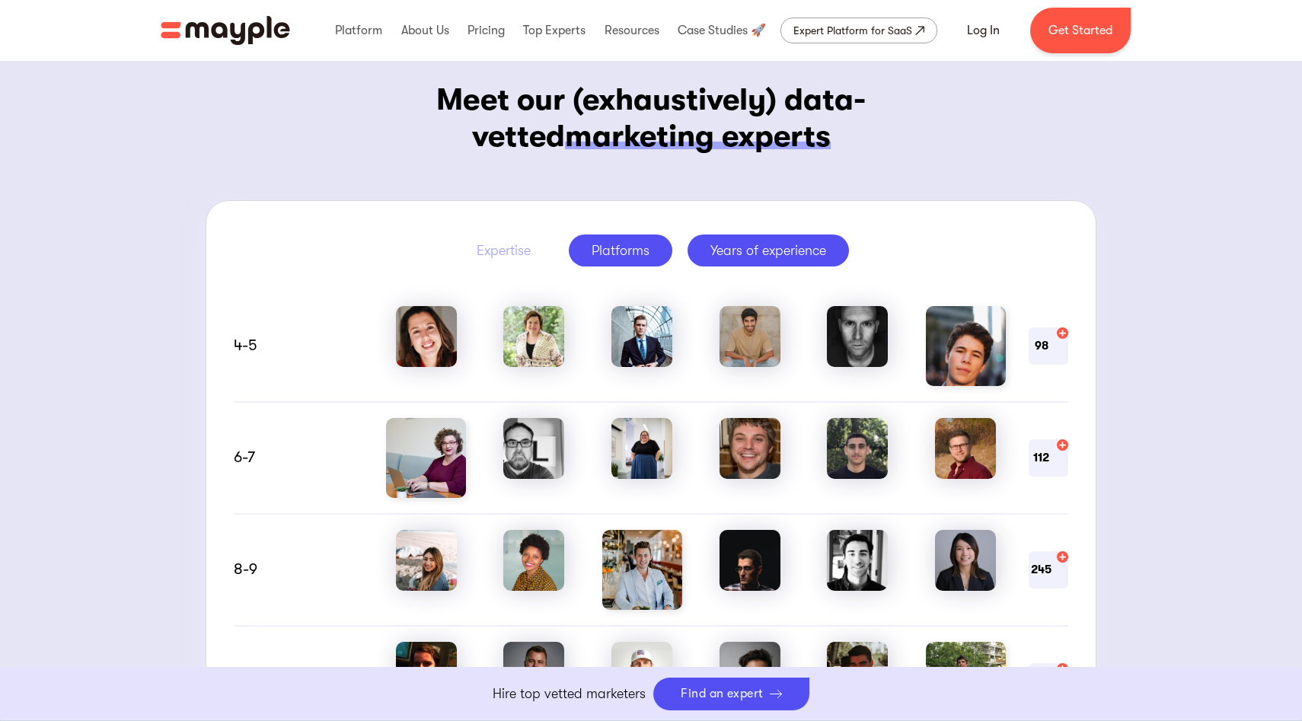
click at [618, 251] on div "Platforms" at bounding box center [621, 250] width 58 height 18
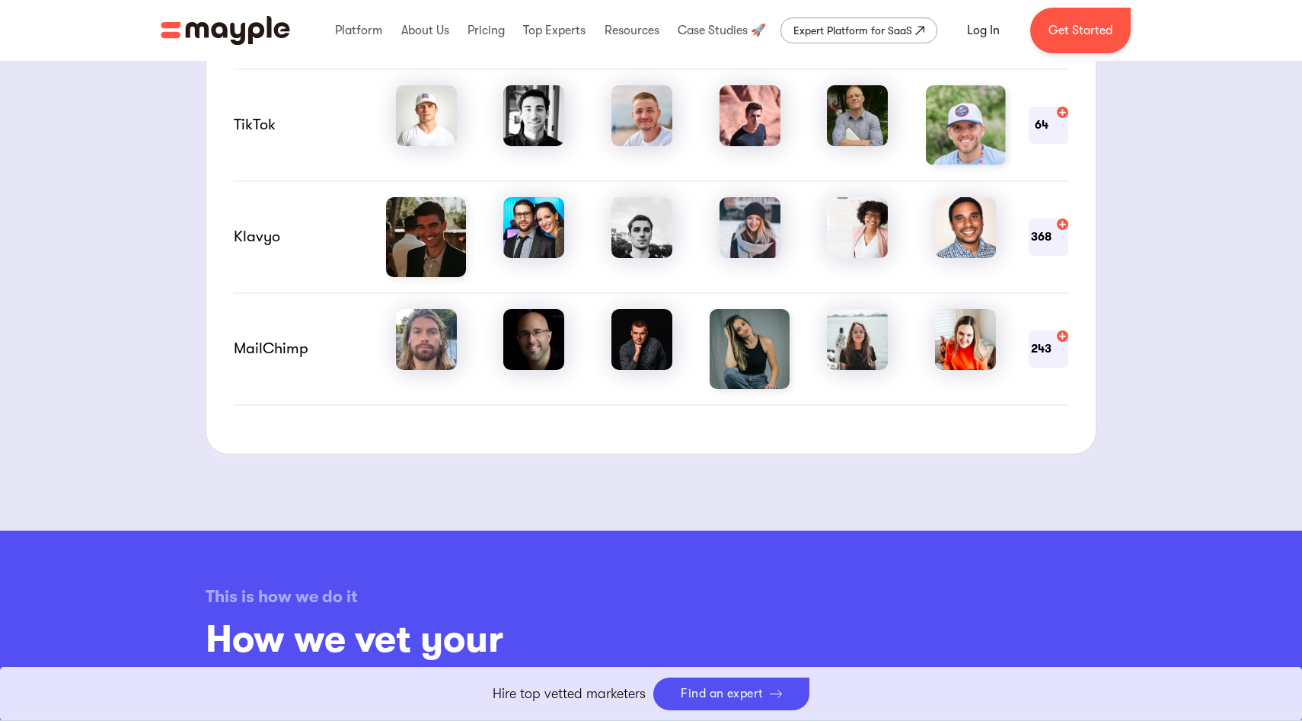
scroll to position [1455, 0]
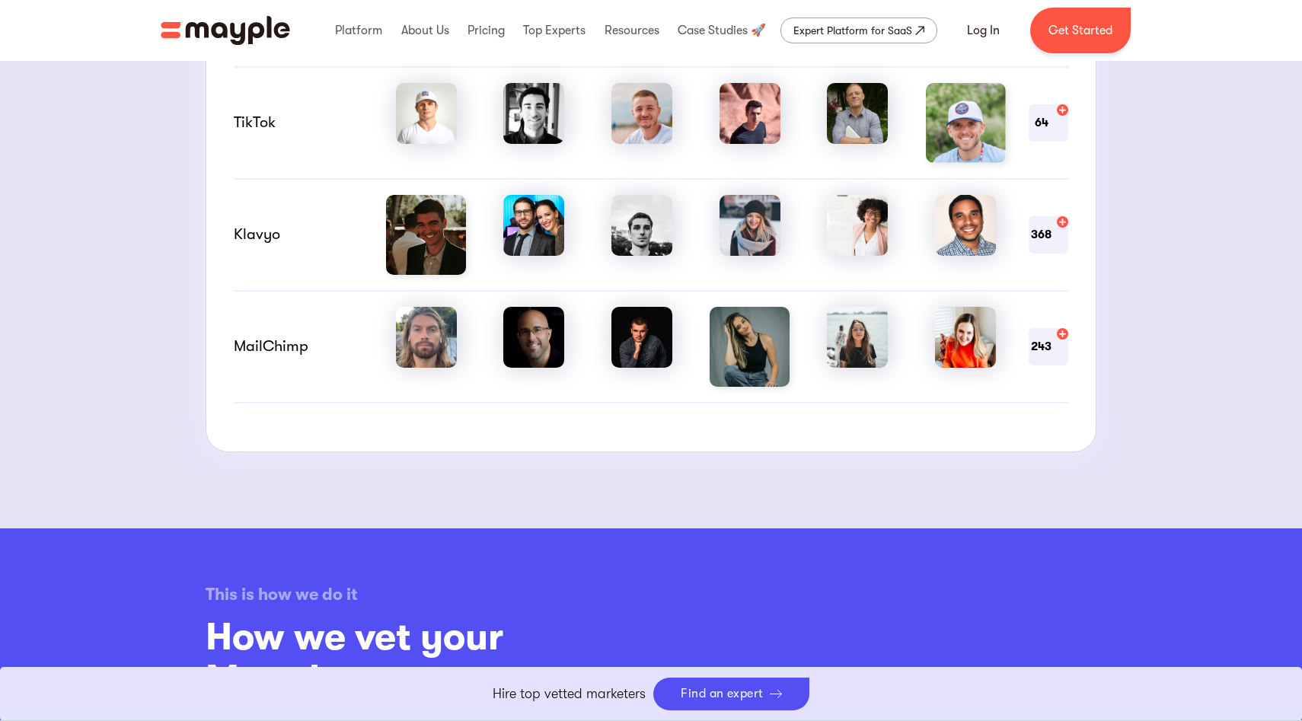
click at [545, 350] on img at bounding box center [533, 337] width 61 height 61
click at [436, 340] on img at bounding box center [426, 337] width 61 height 61
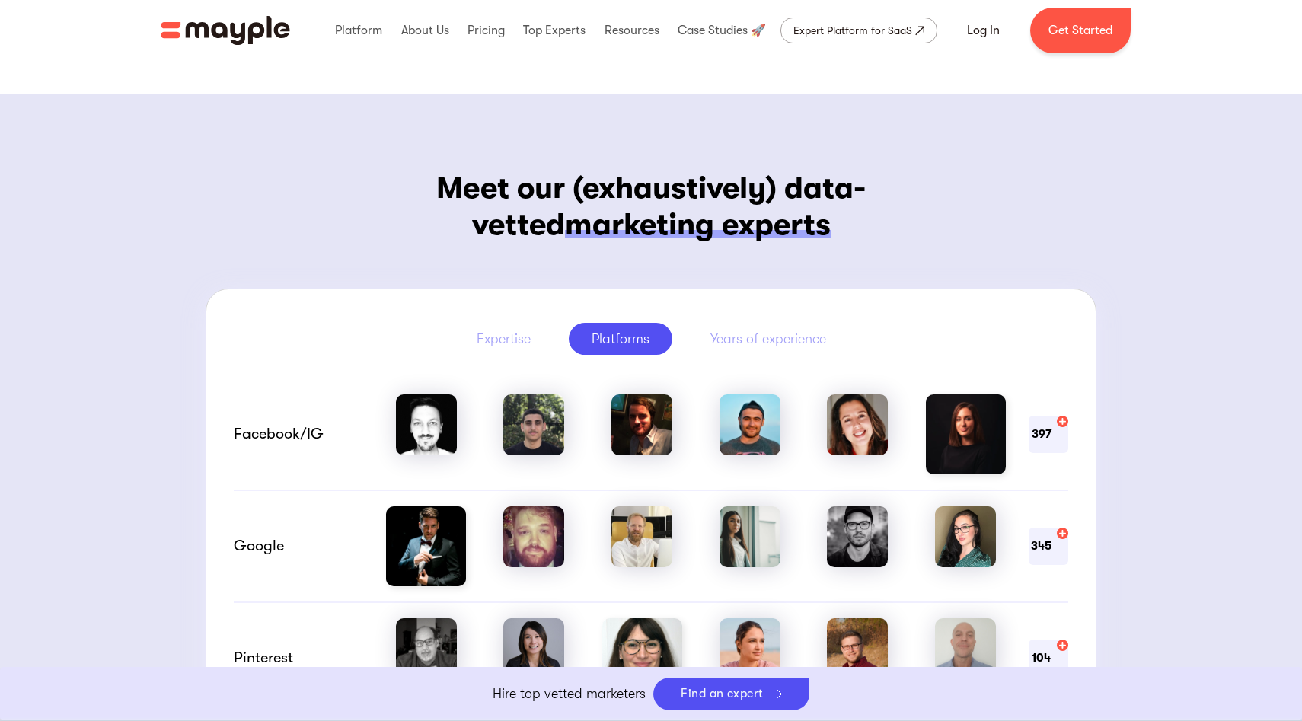
scroll to position [797, 0]
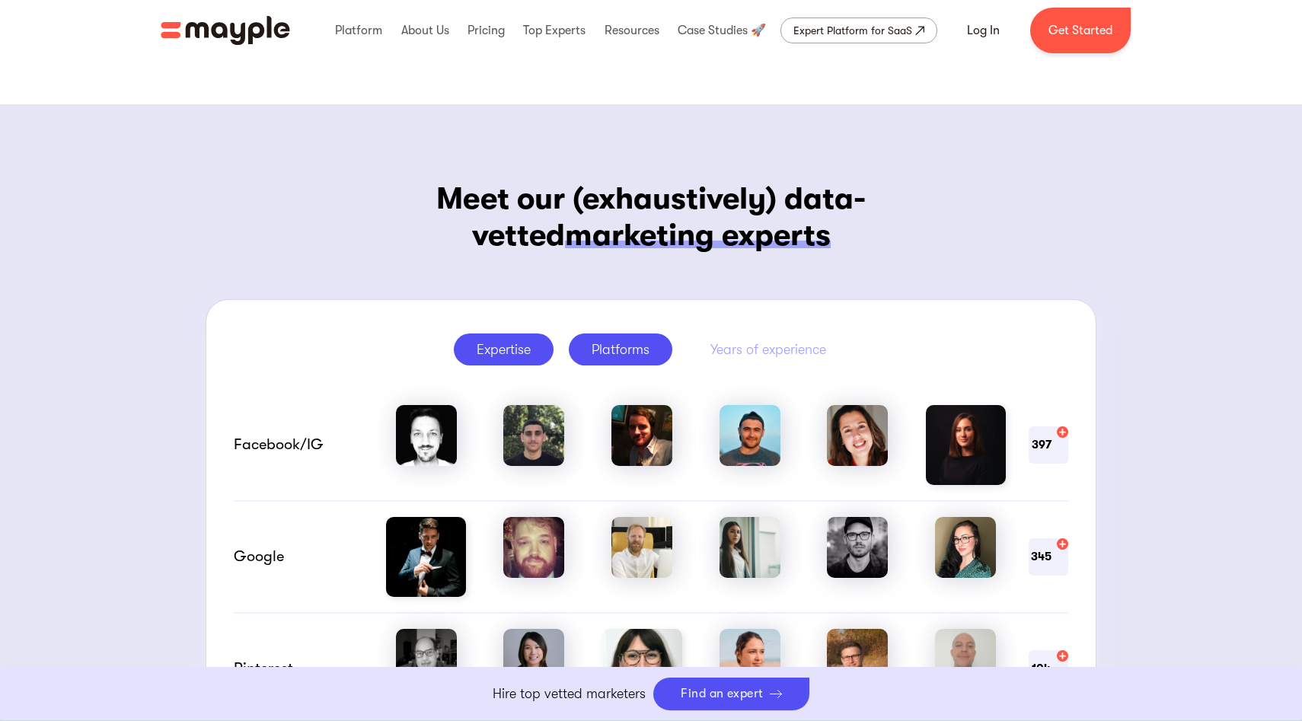
click at [509, 357] on div "Expertise" at bounding box center [504, 349] width 54 height 18
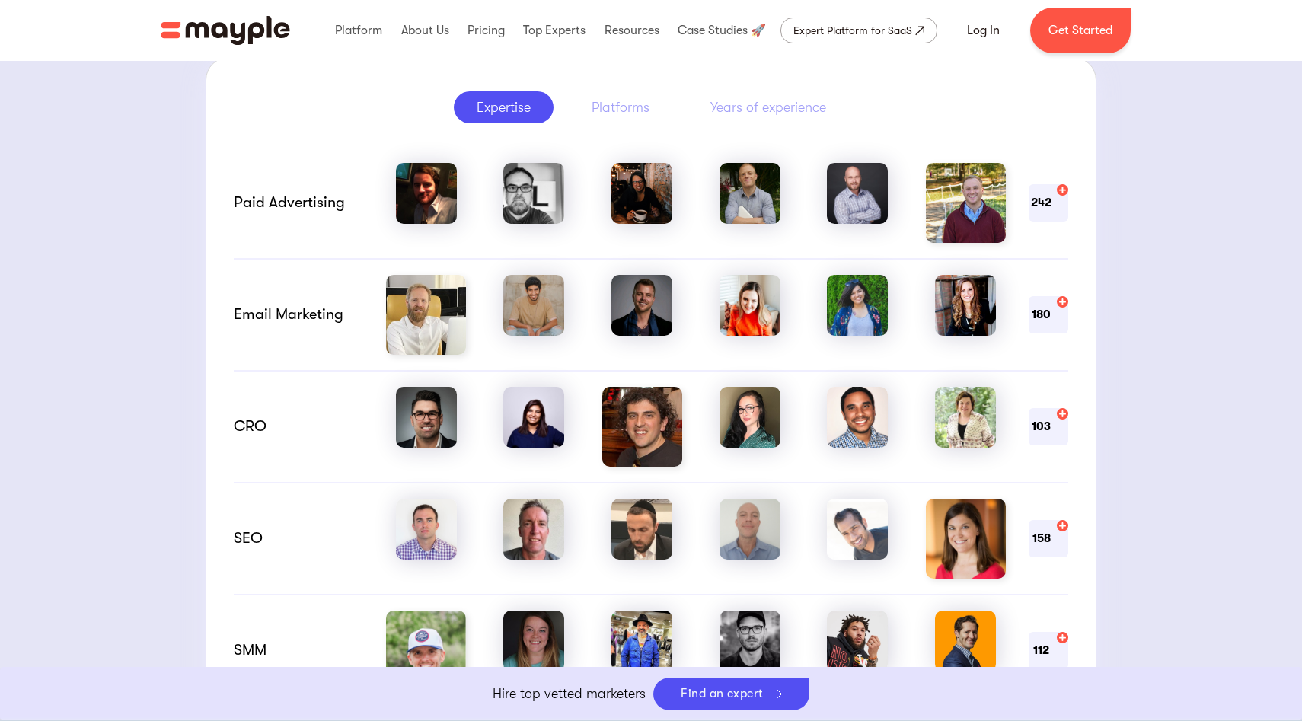
scroll to position [1041, 0]
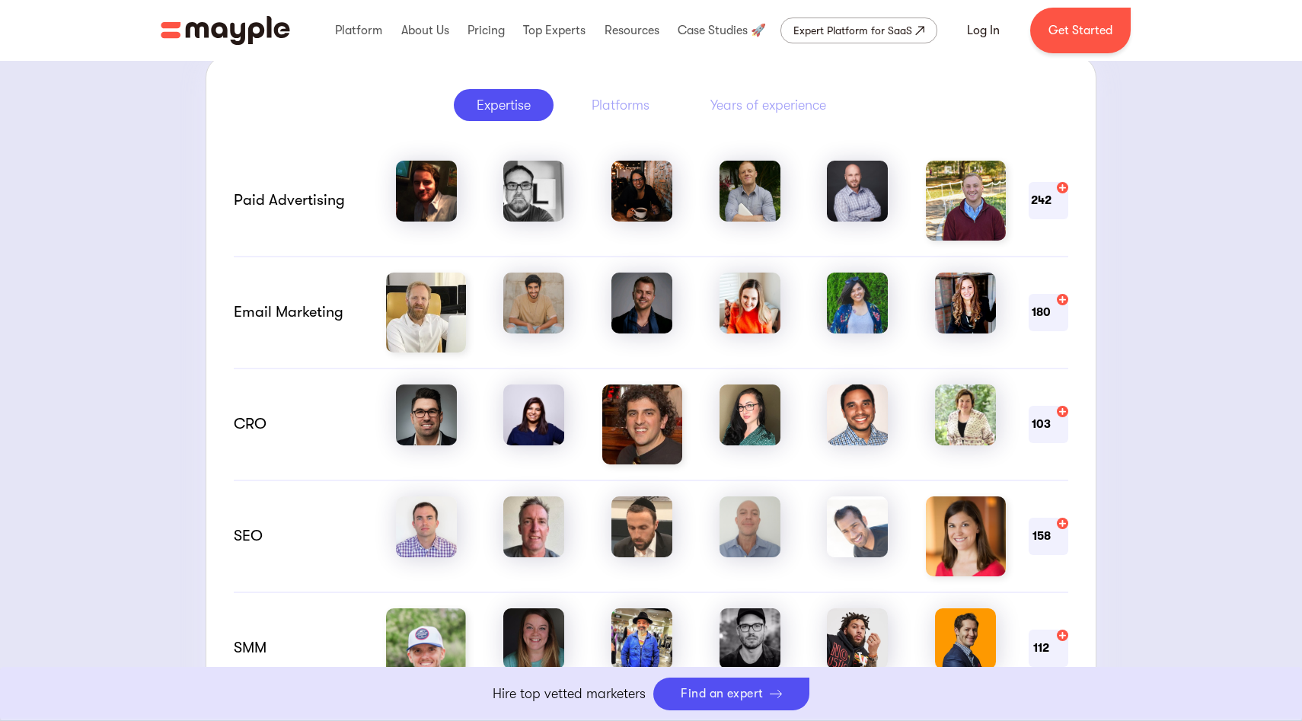
click at [442, 318] on img at bounding box center [426, 313] width 80 height 80
click at [741, 307] on img at bounding box center [750, 303] width 61 height 61
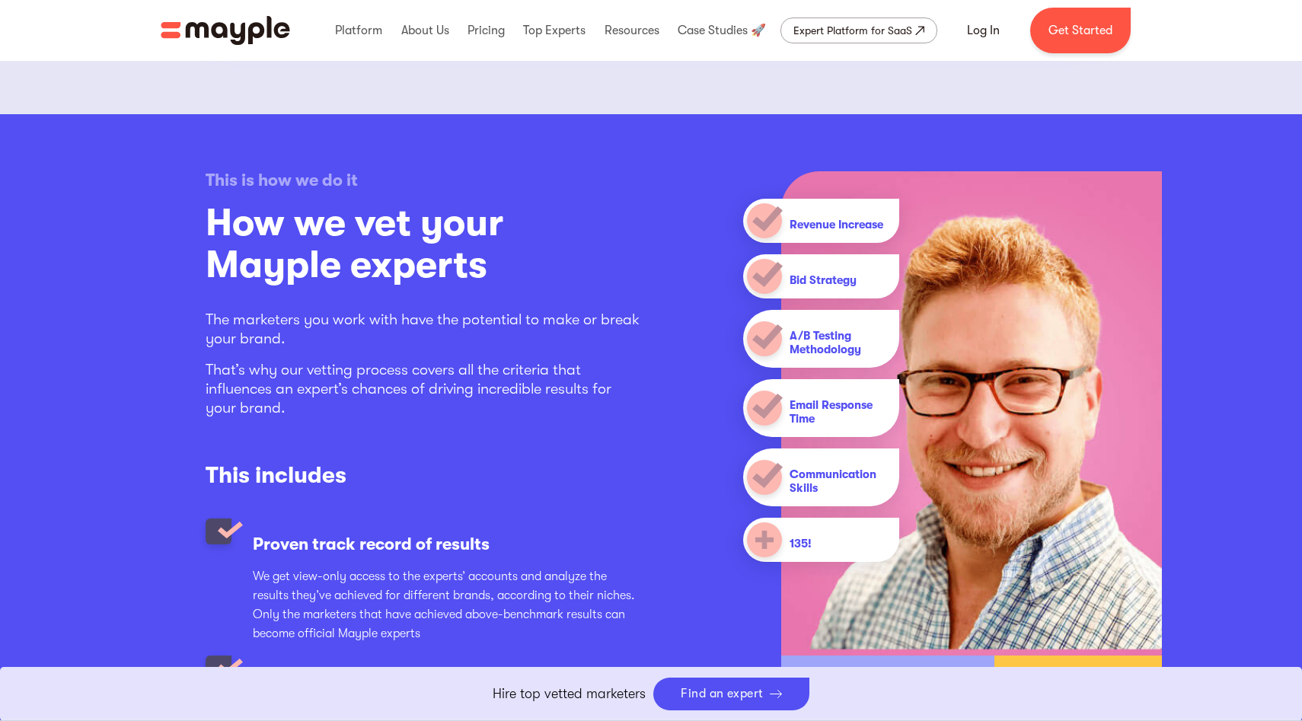
scroll to position [1864, 0]
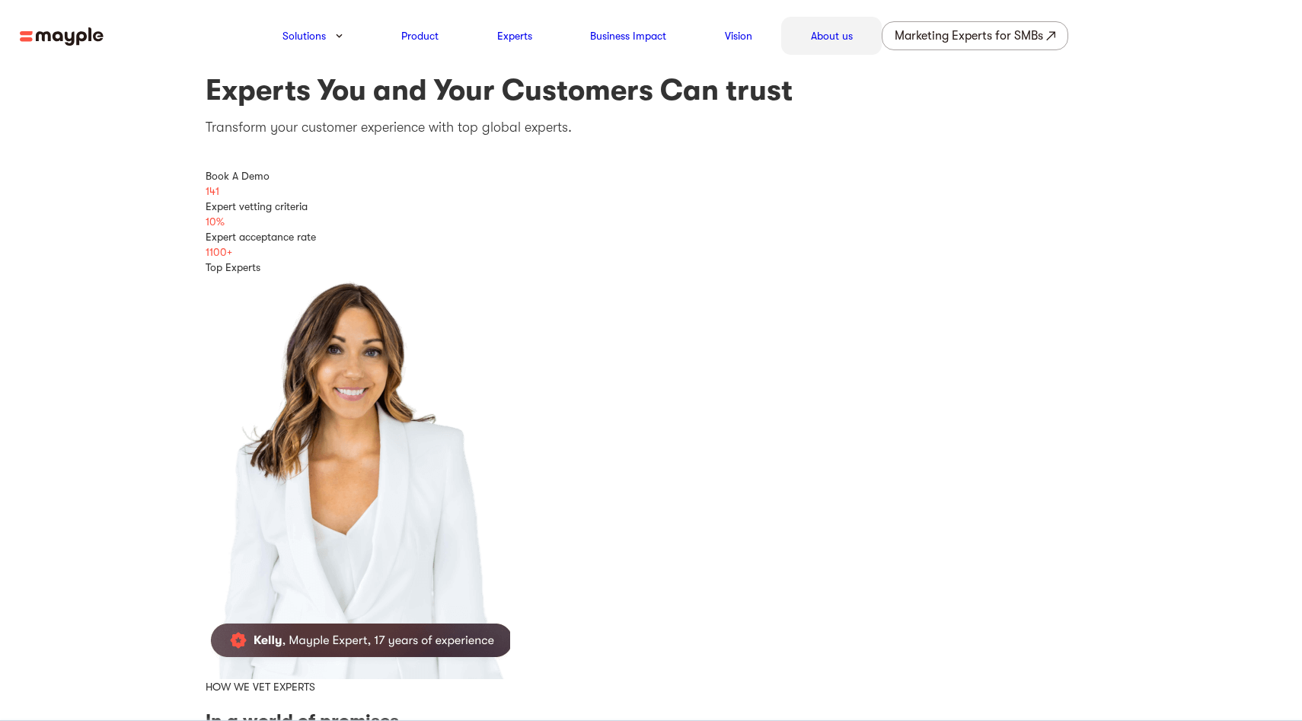
click at [839, 44] on link "About us" at bounding box center [832, 36] width 42 height 18
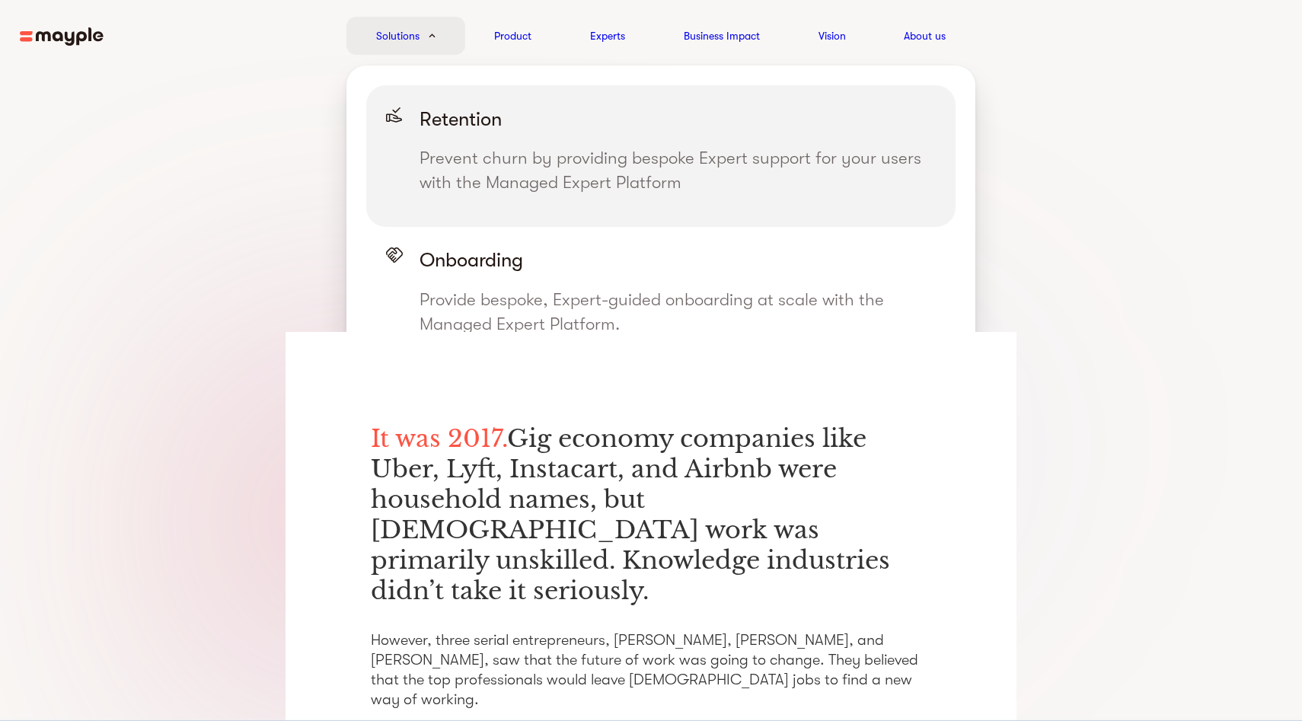
click at [458, 144] on div "Retention Prevent churn by providing bespoke Expert support for your users with…" at bounding box center [678, 156] width 516 height 102
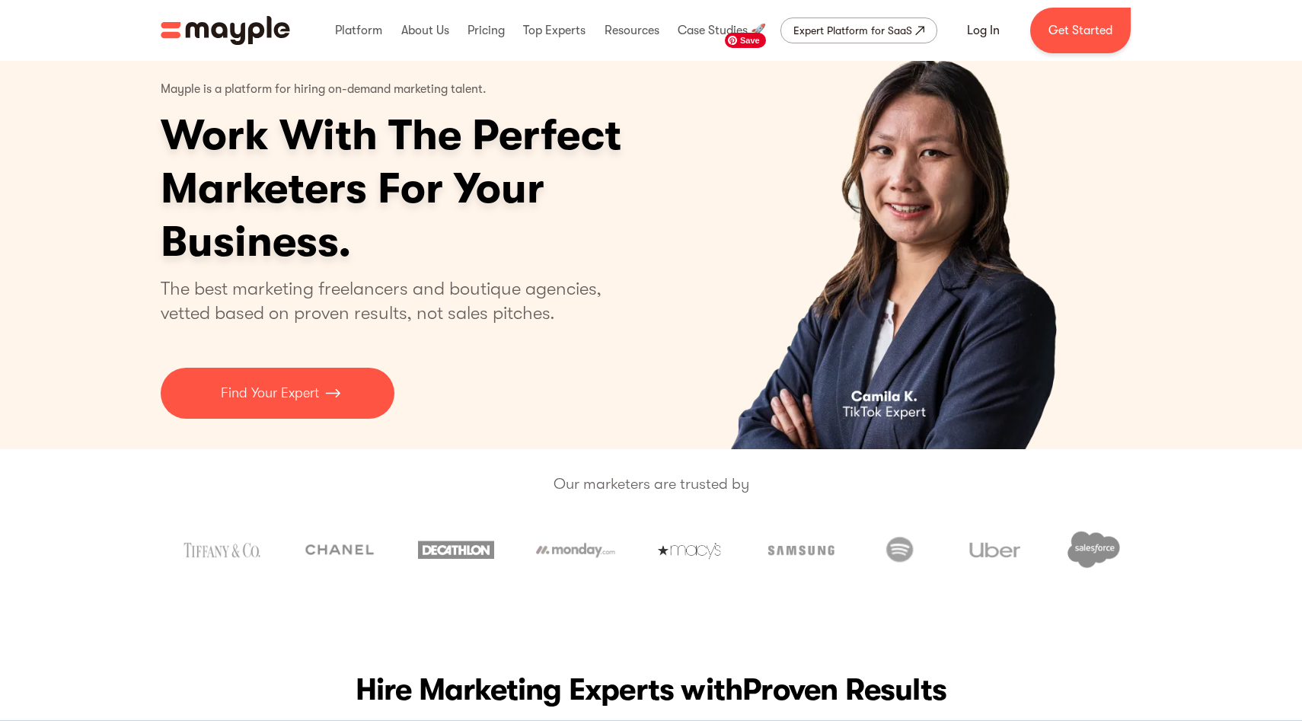
scroll to position [39, 0]
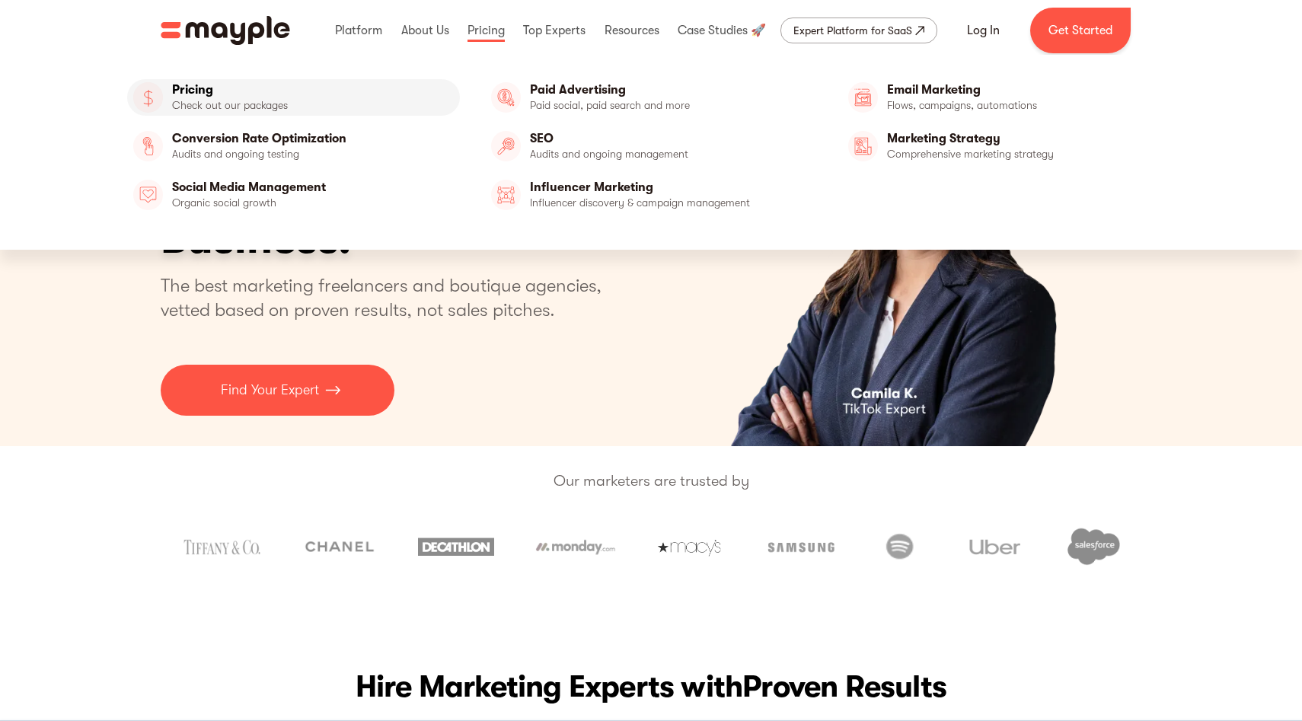
click at [238, 112] on link "Pricing" at bounding box center [293, 97] width 333 height 37
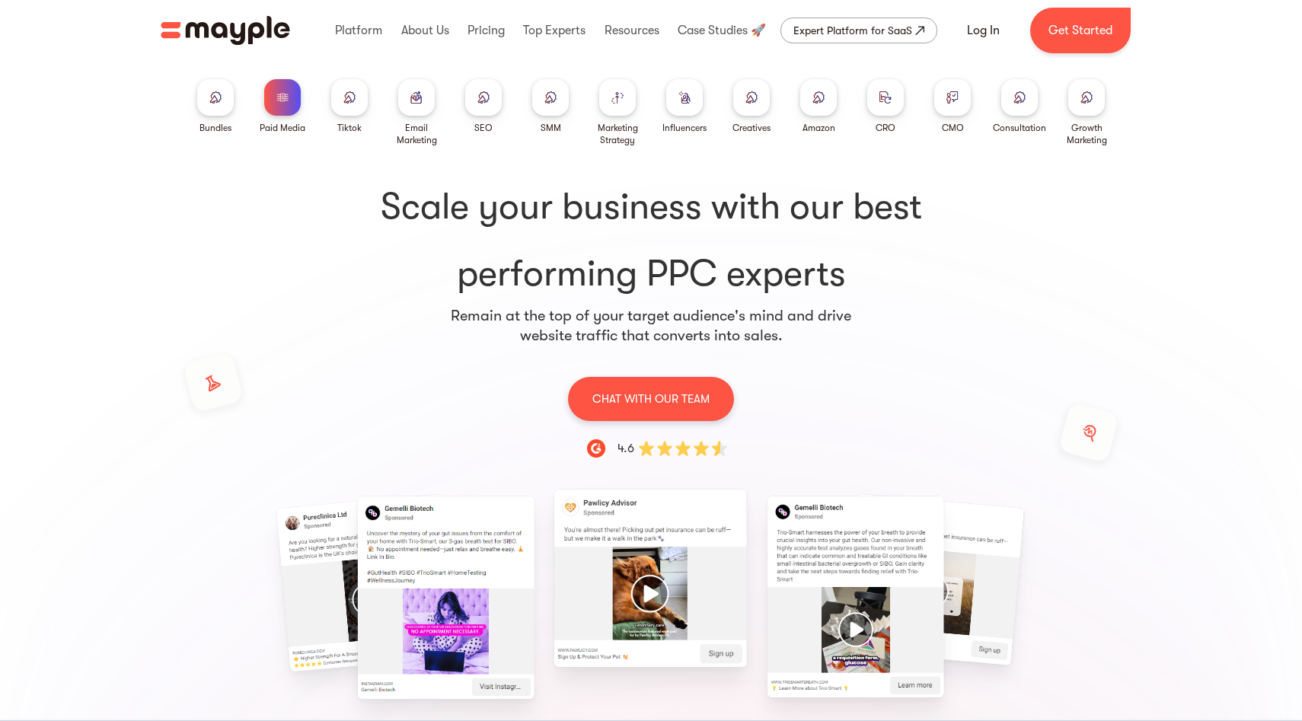
click at [617, 97] on img at bounding box center [618, 97] width 12 height 12
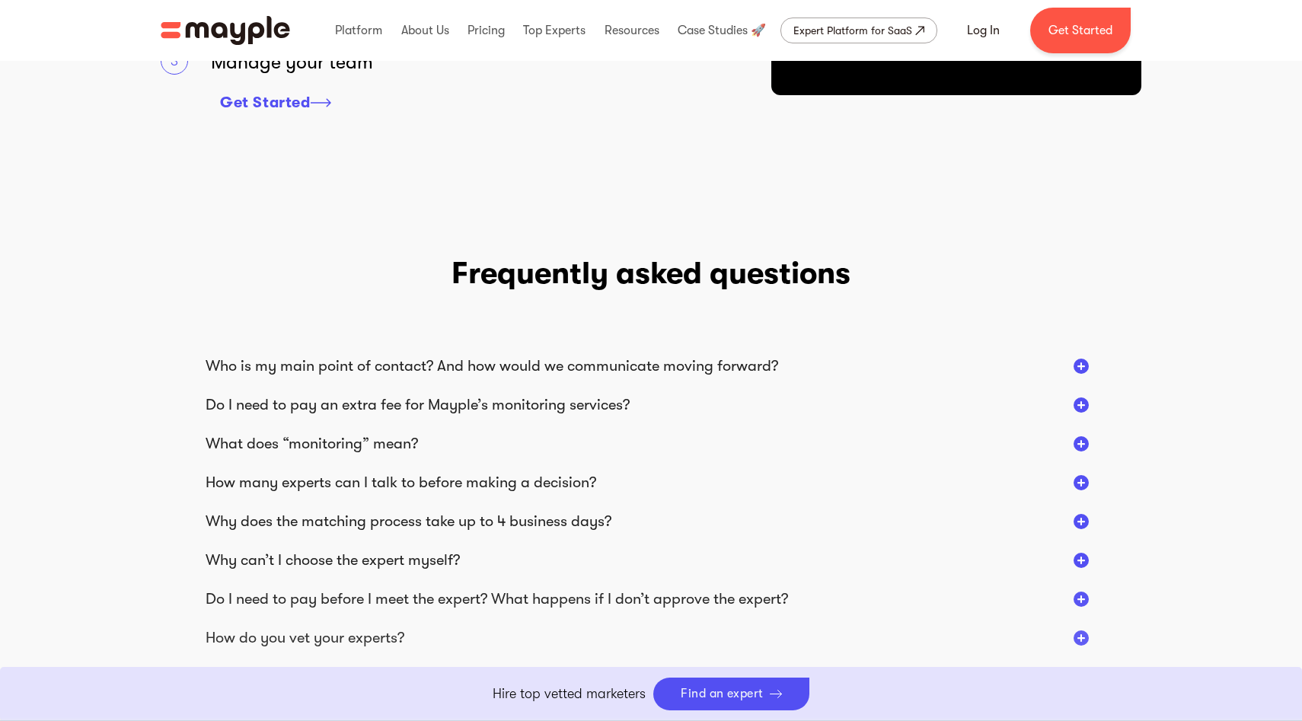
scroll to position [2485, 0]
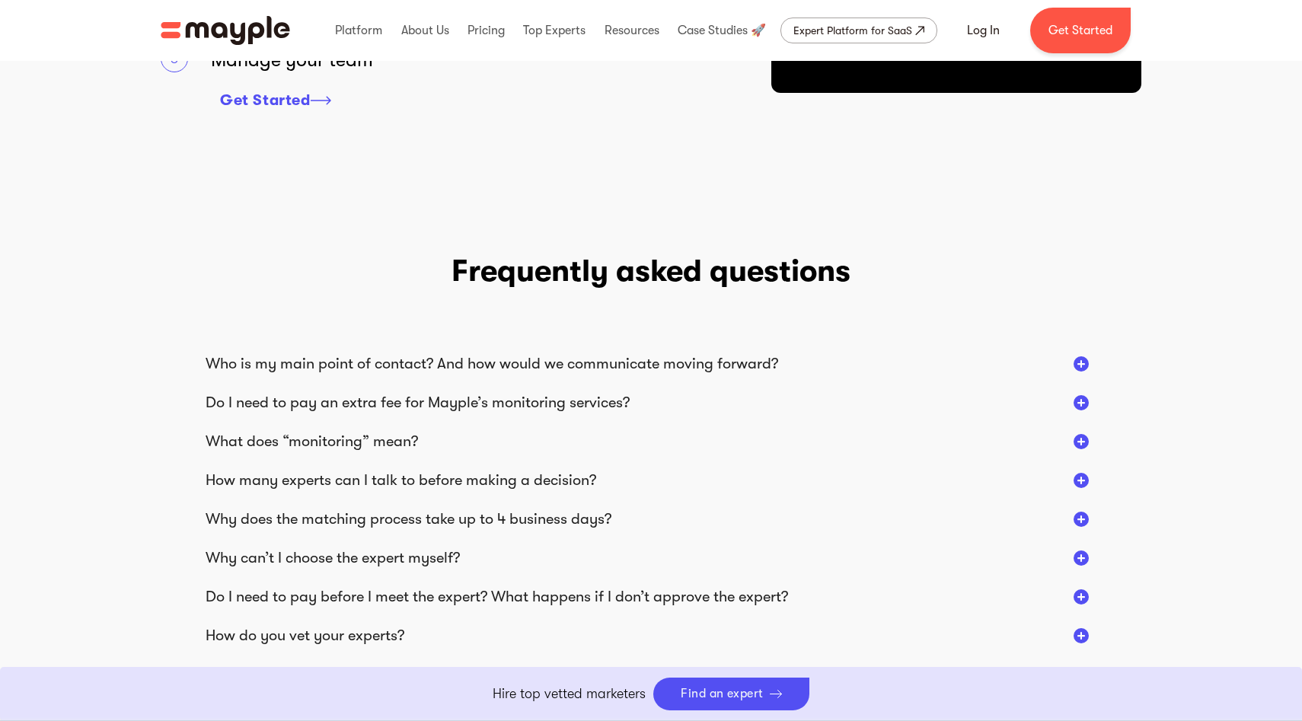
click at [1079, 366] on div at bounding box center [1081, 363] width 15 height 15
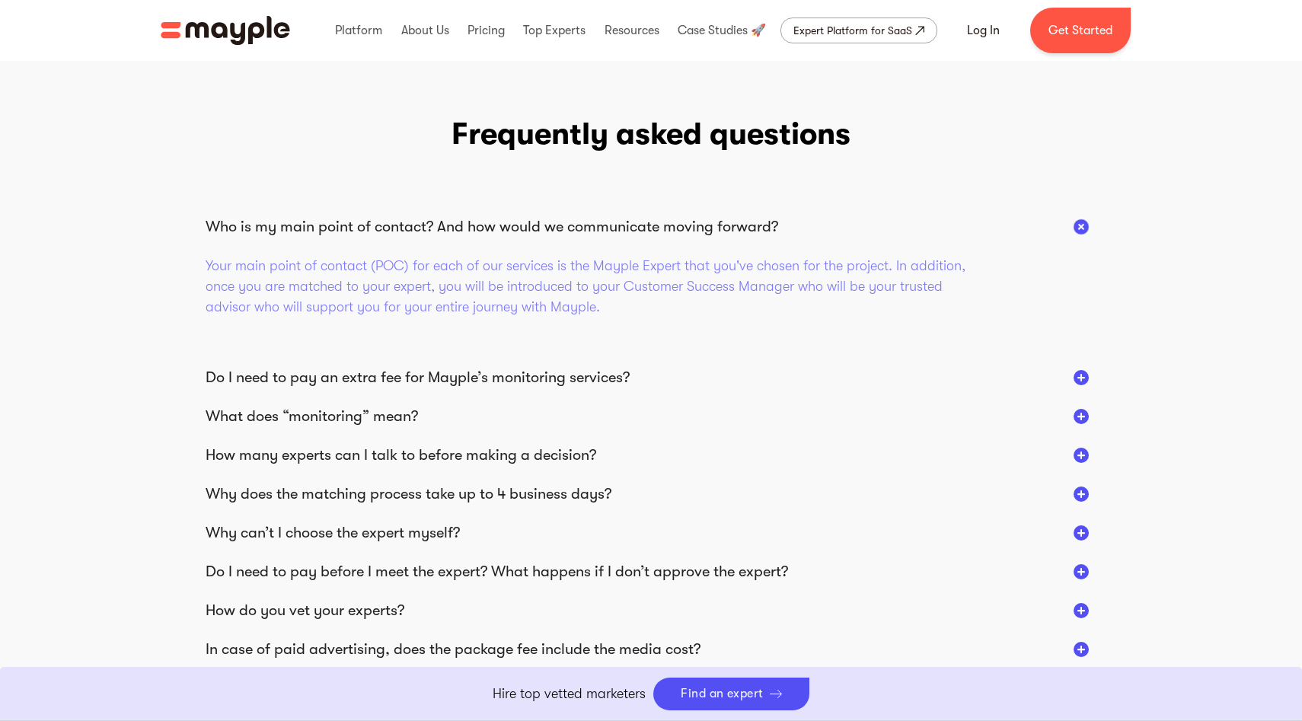
scroll to position [2627, 0]
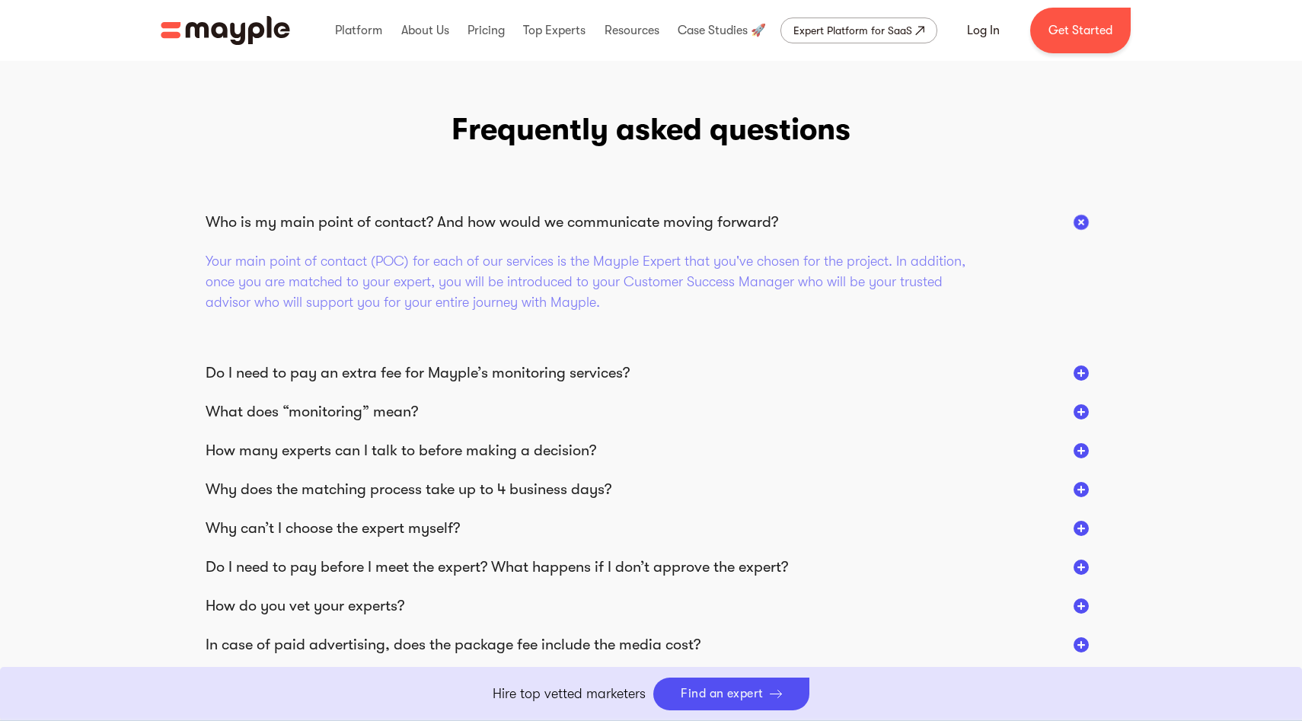
click at [1088, 416] on div at bounding box center [1081, 411] width 15 height 15
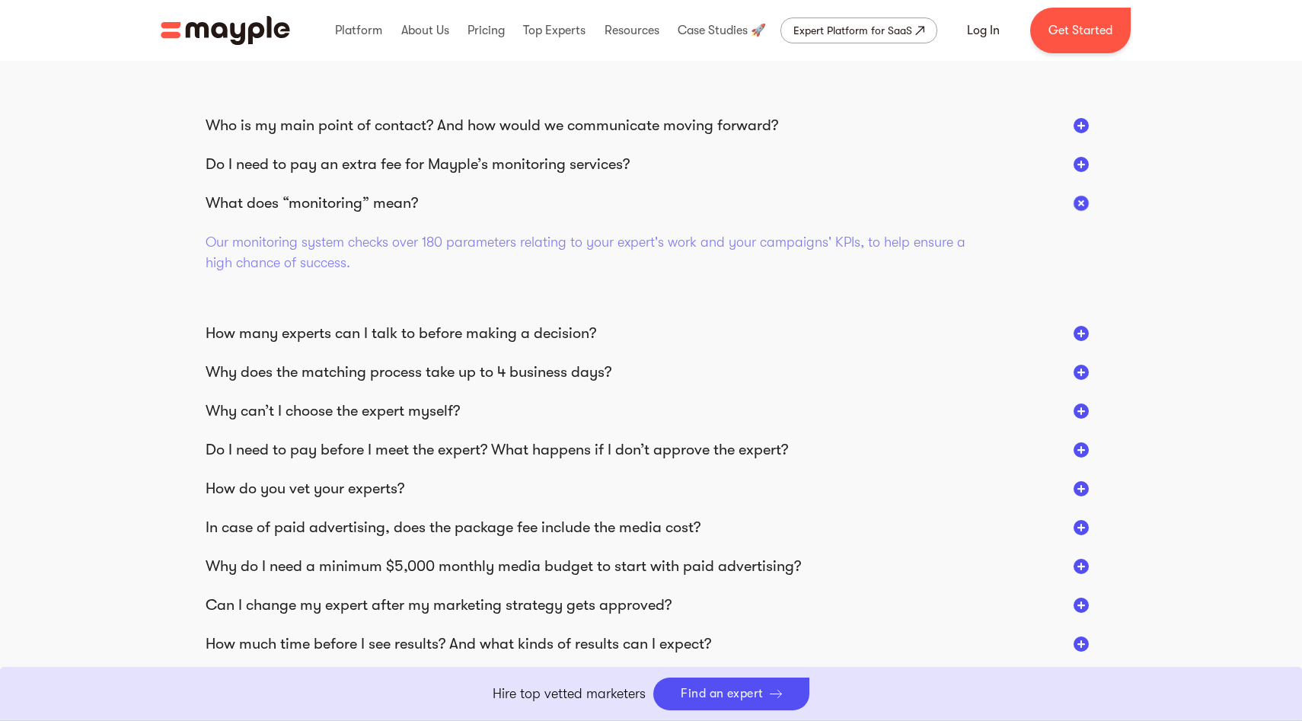
scroll to position [2724, 0]
click at [1087, 413] on div at bounding box center [1081, 410] width 15 height 15
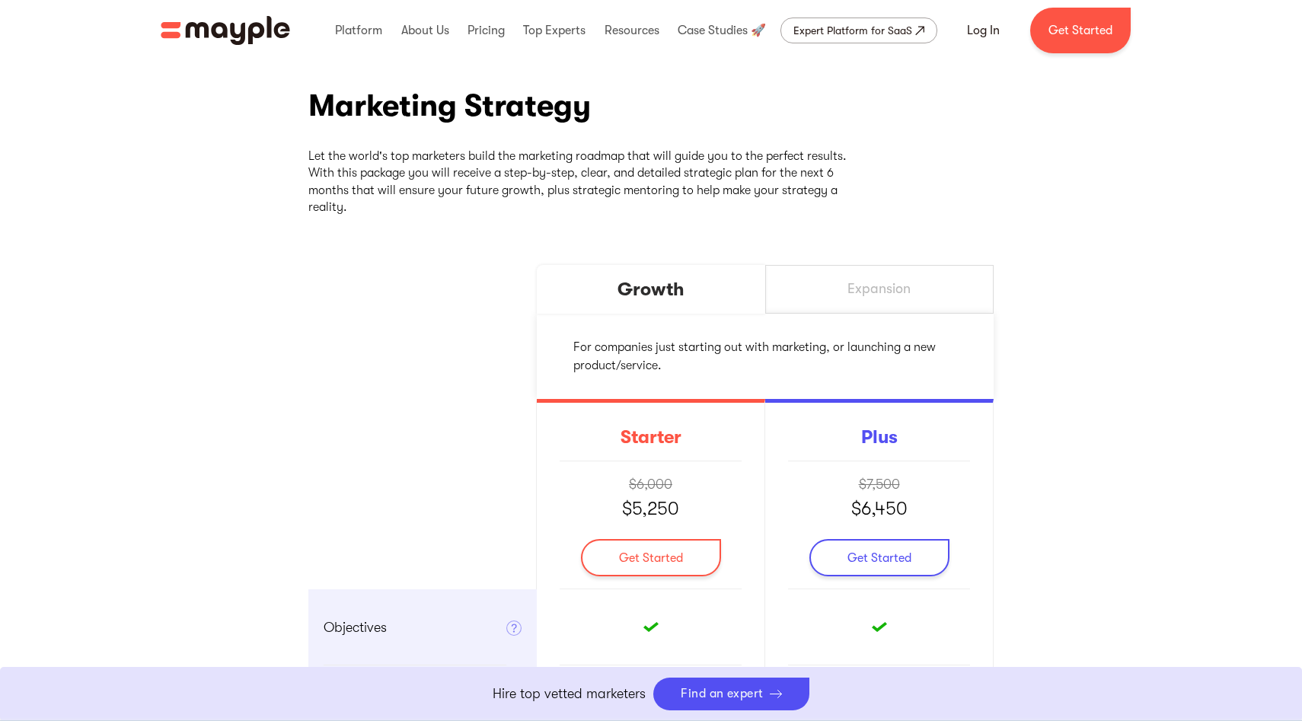
scroll to position [0, 0]
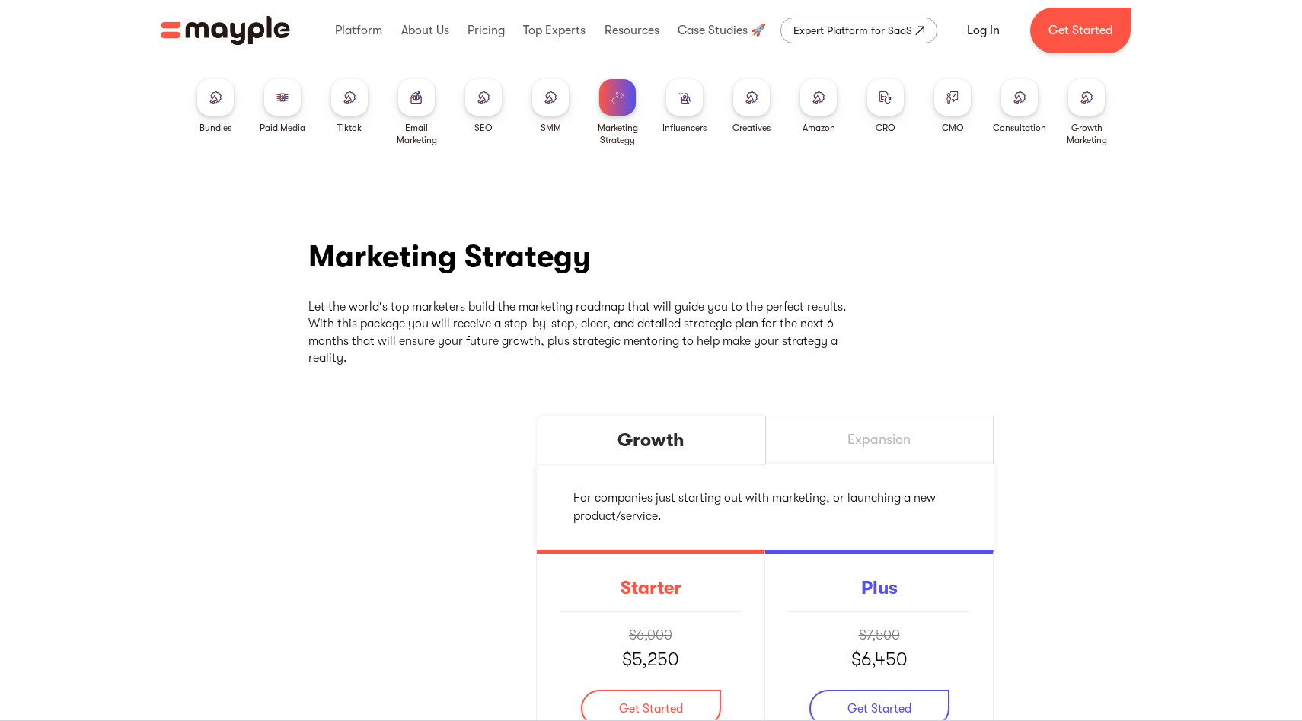
click at [883, 99] on img at bounding box center [886, 96] width 12 height 11
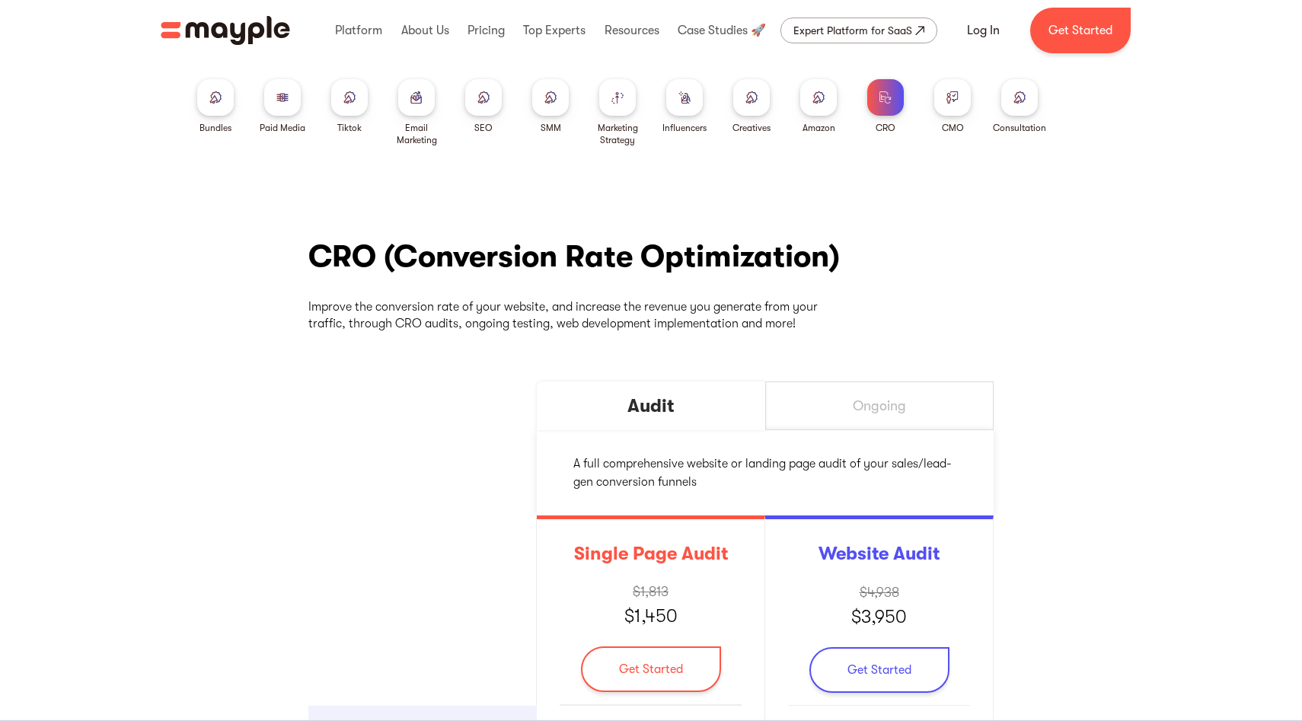
click at [966, 95] on div at bounding box center [952, 97] width 37 height 37
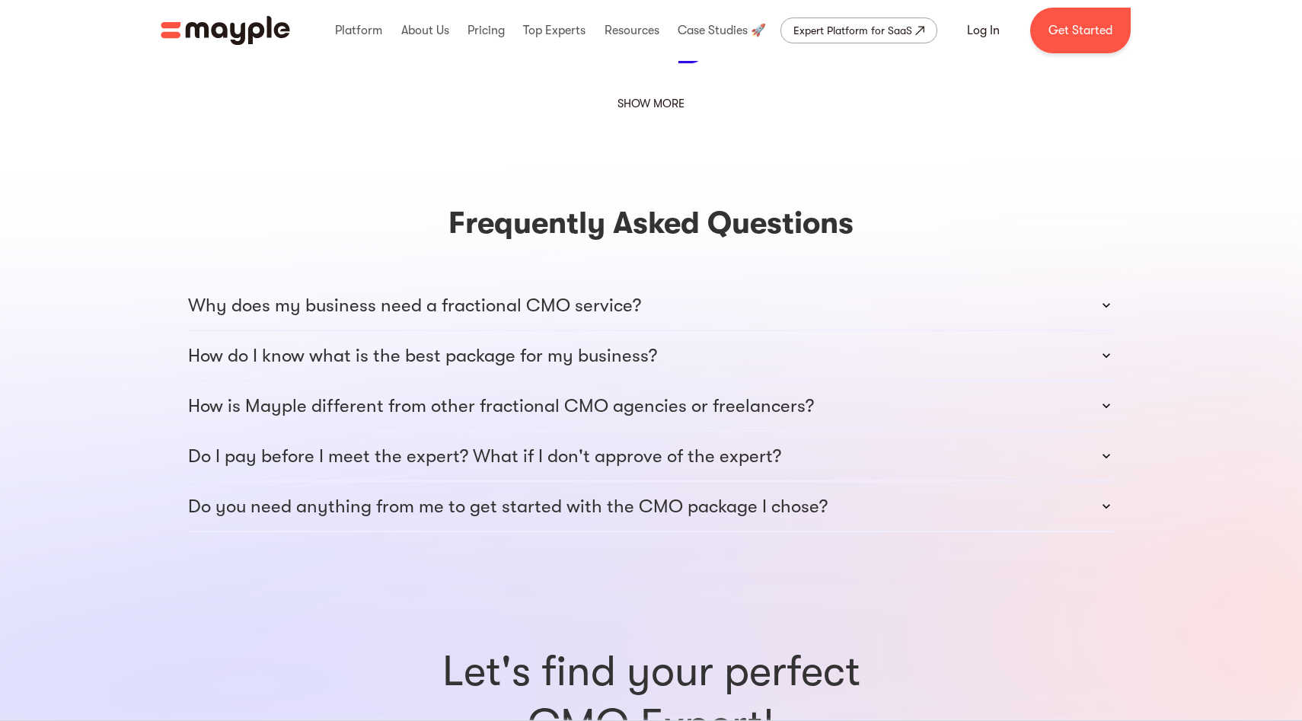
scroll to position [2388, 0]
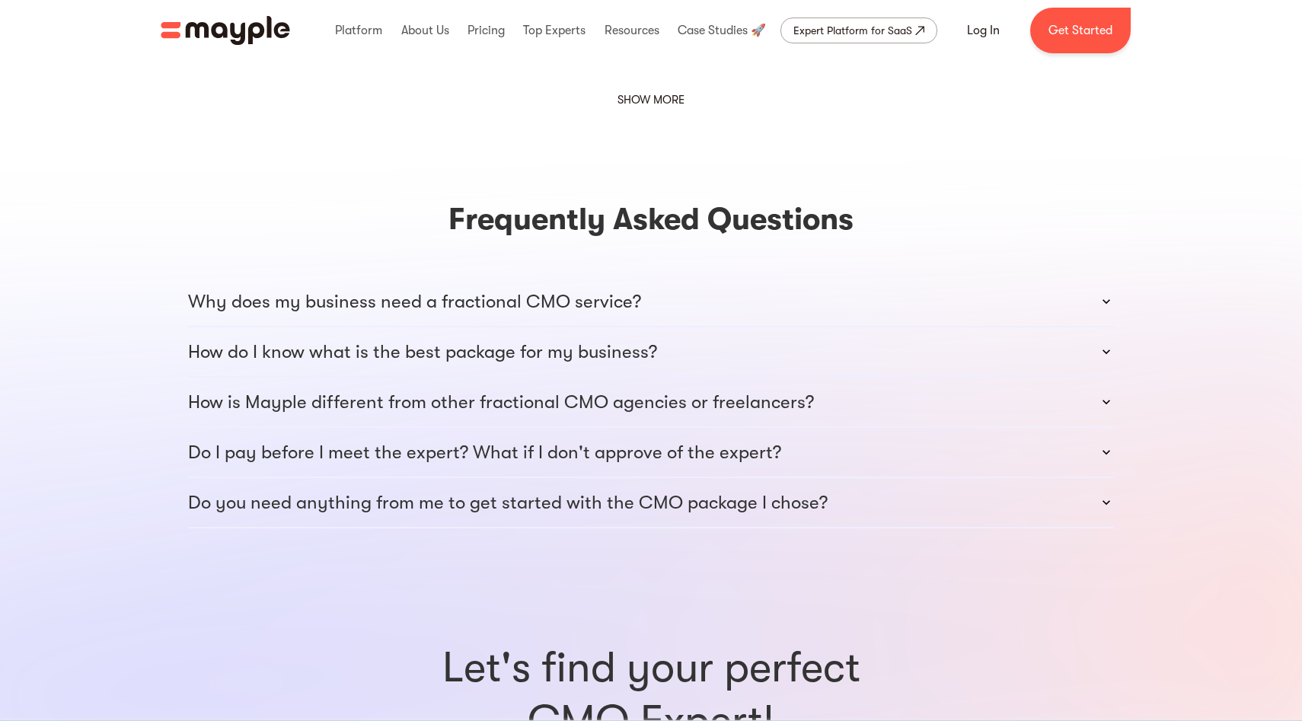
click at [1111, 294] on icon at bounding box center [1106, 301] width 15 height 15
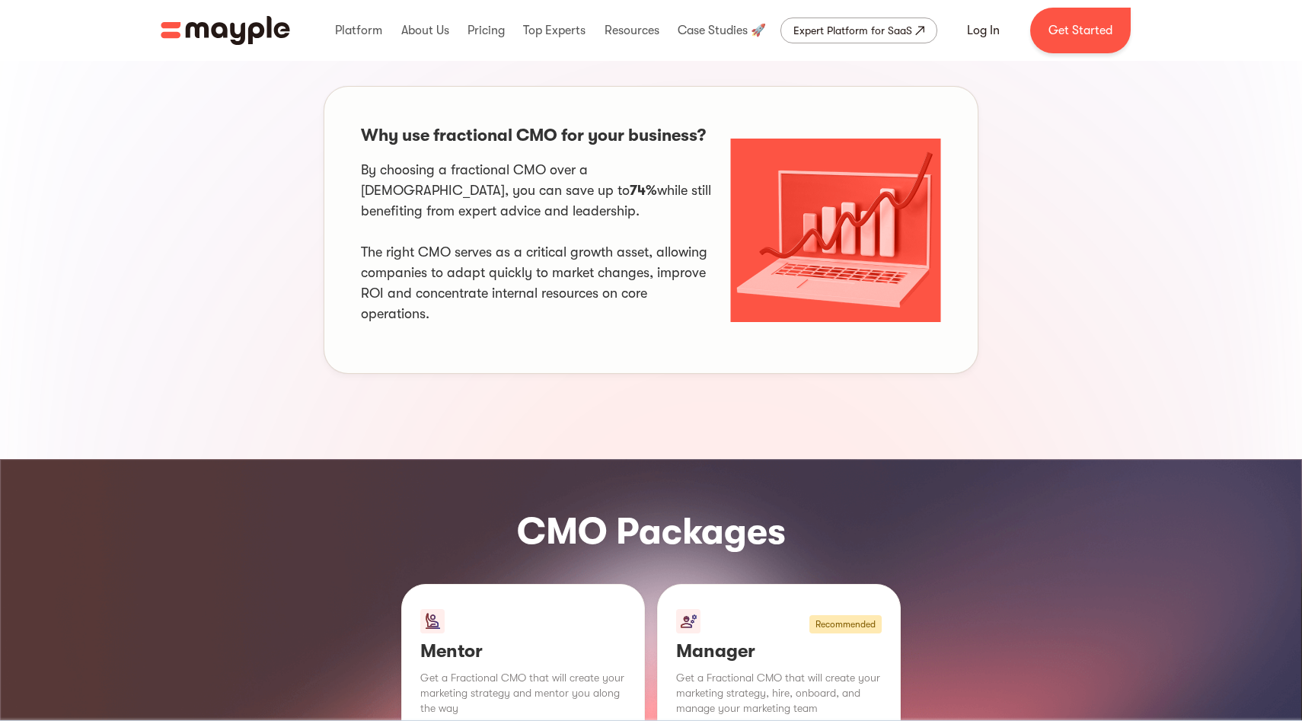
scroll to position [0, 0]
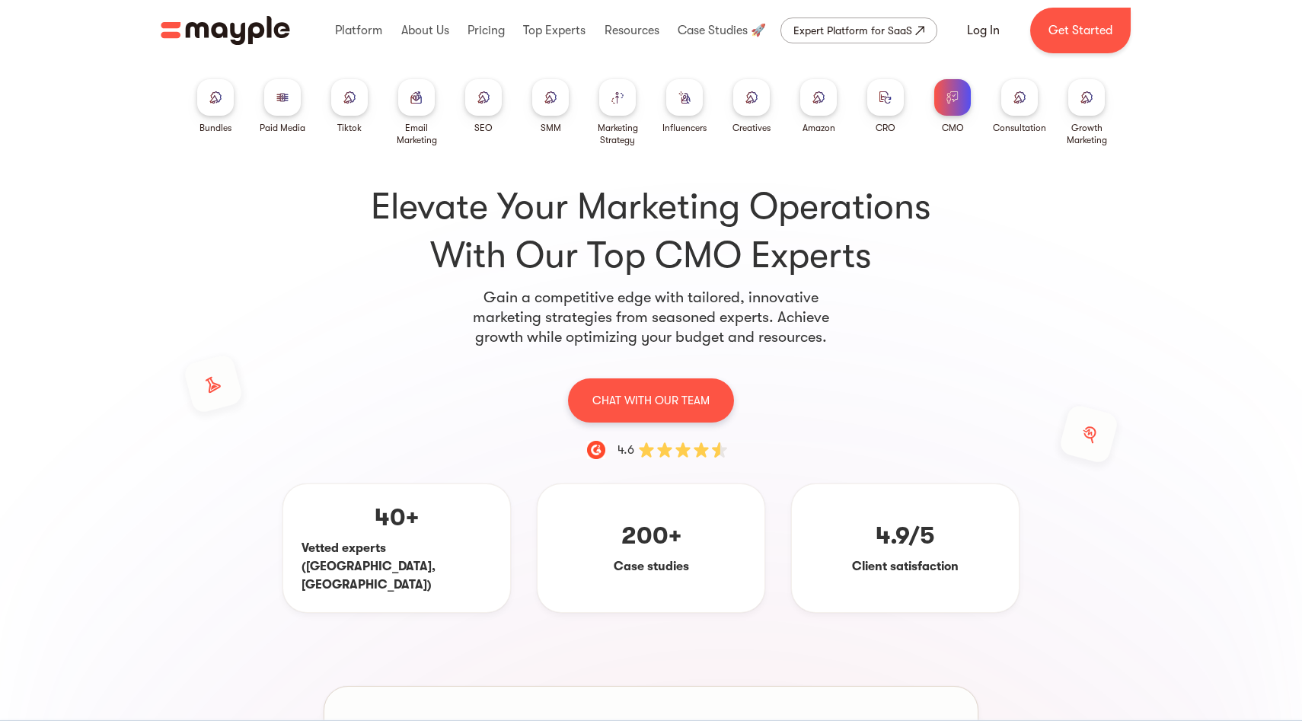
click at [223, 31] on img "home" at bounding box center [225, 30] width 129 height 29
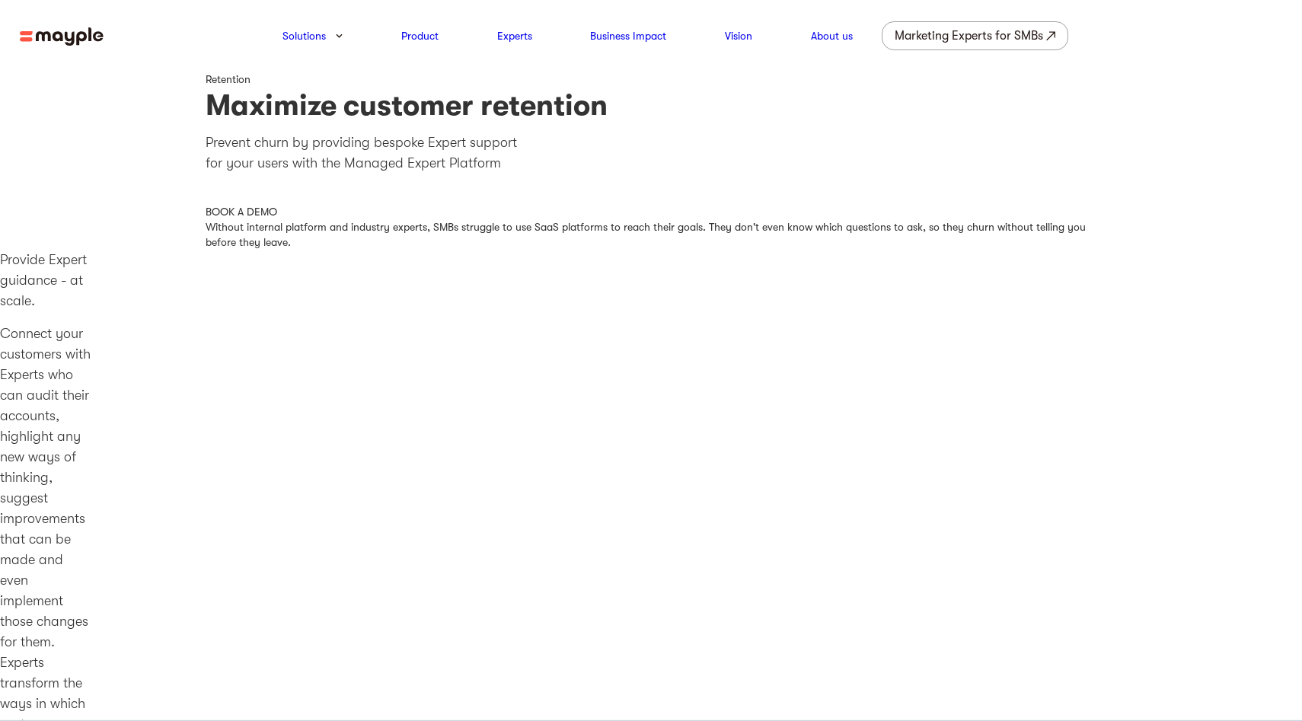
click at [60, 39] on img at bounding box center [62, 36] width 84 height 19
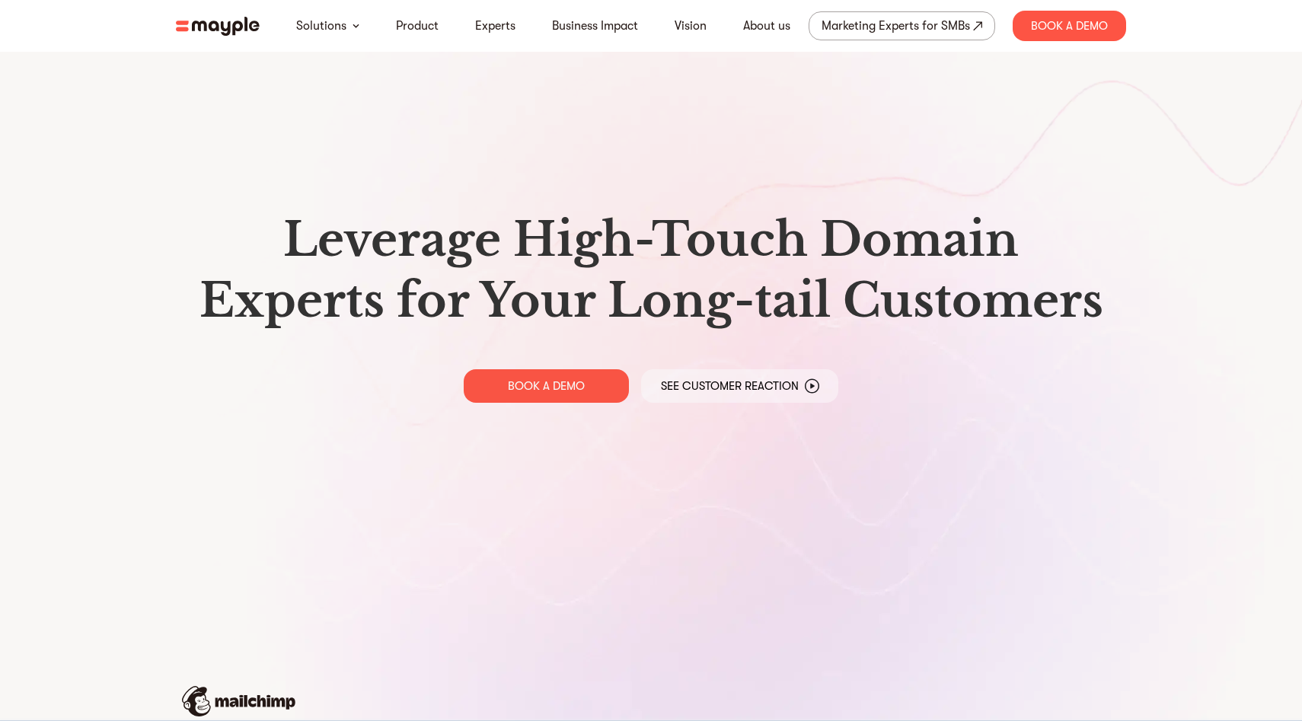
click at [692, 389] on p "See Customer Reaction" at bounding box center [730, 386] width 138 height 15
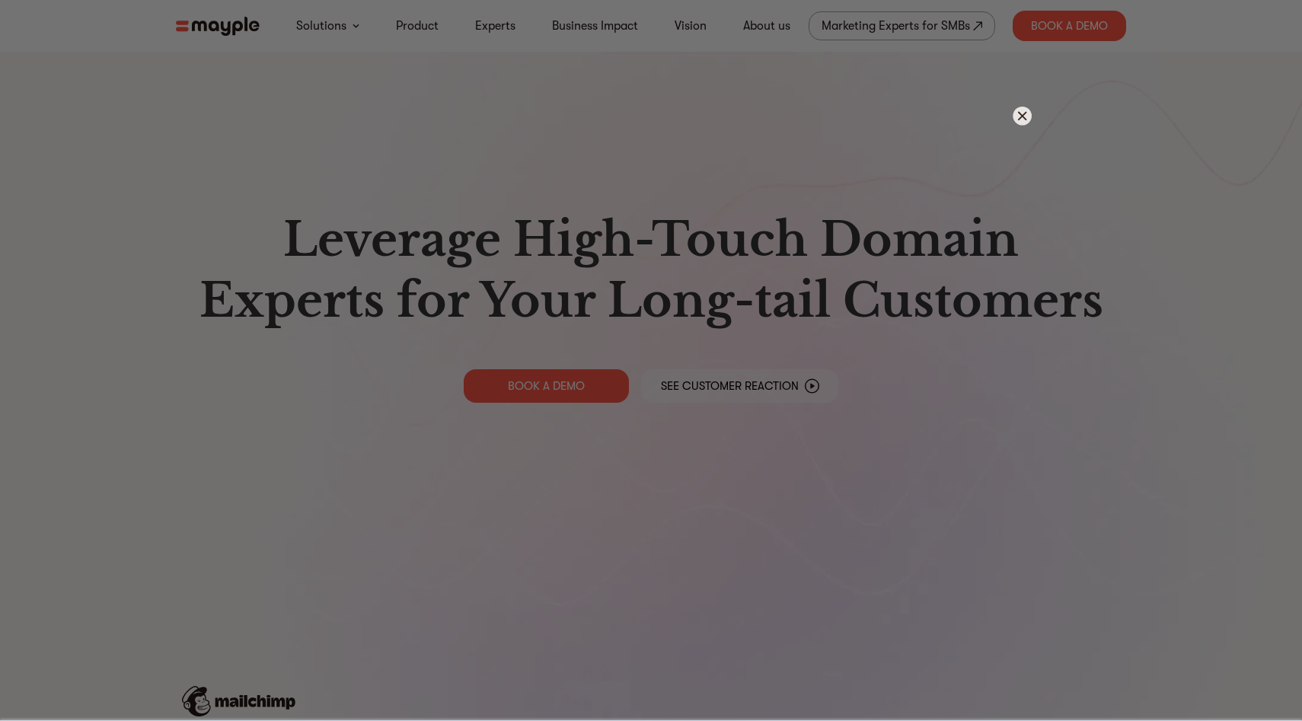
click at [1022, 114] on img at bounding box center [1022, 116] width 19 height 19
